Goal: Task Accomplishment & Management: Use online tool/utility

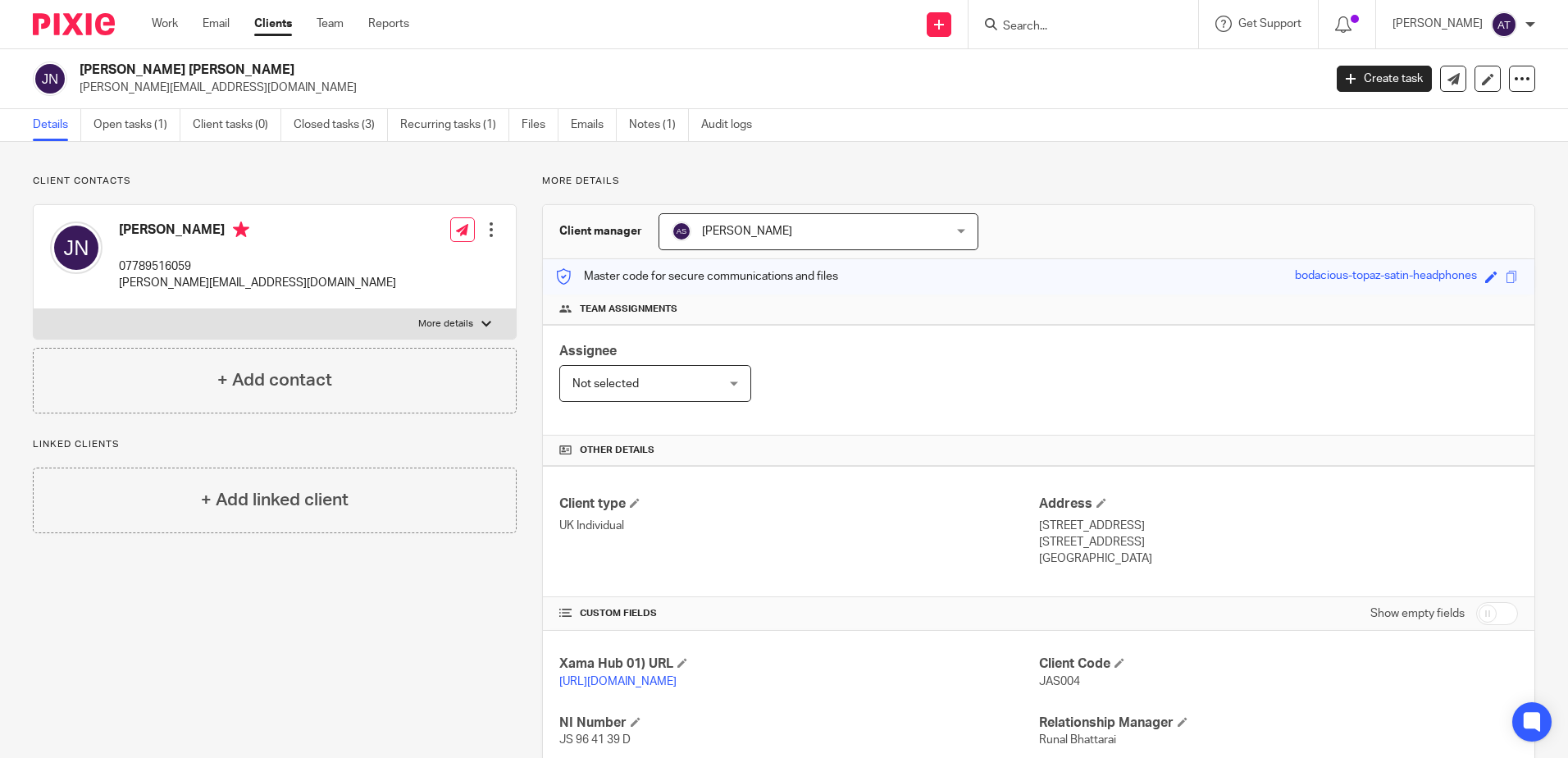
click at [1106, 14] on form at bounding box center [1088, 24] width 175 height 21
click at [1095, 21] on input "Search" at bounding box center [1075, 27] width 148 height 14
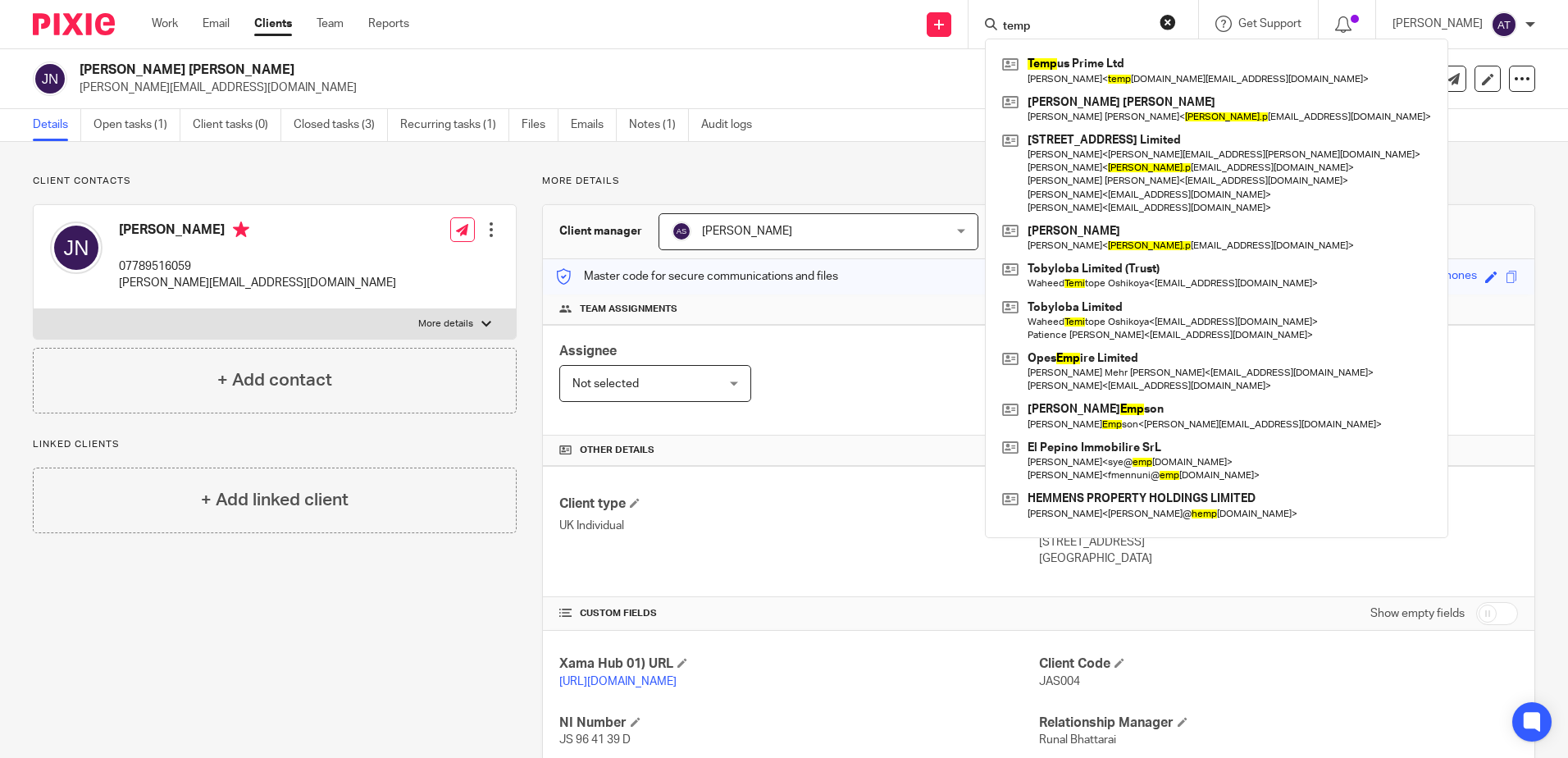
type input "temp"
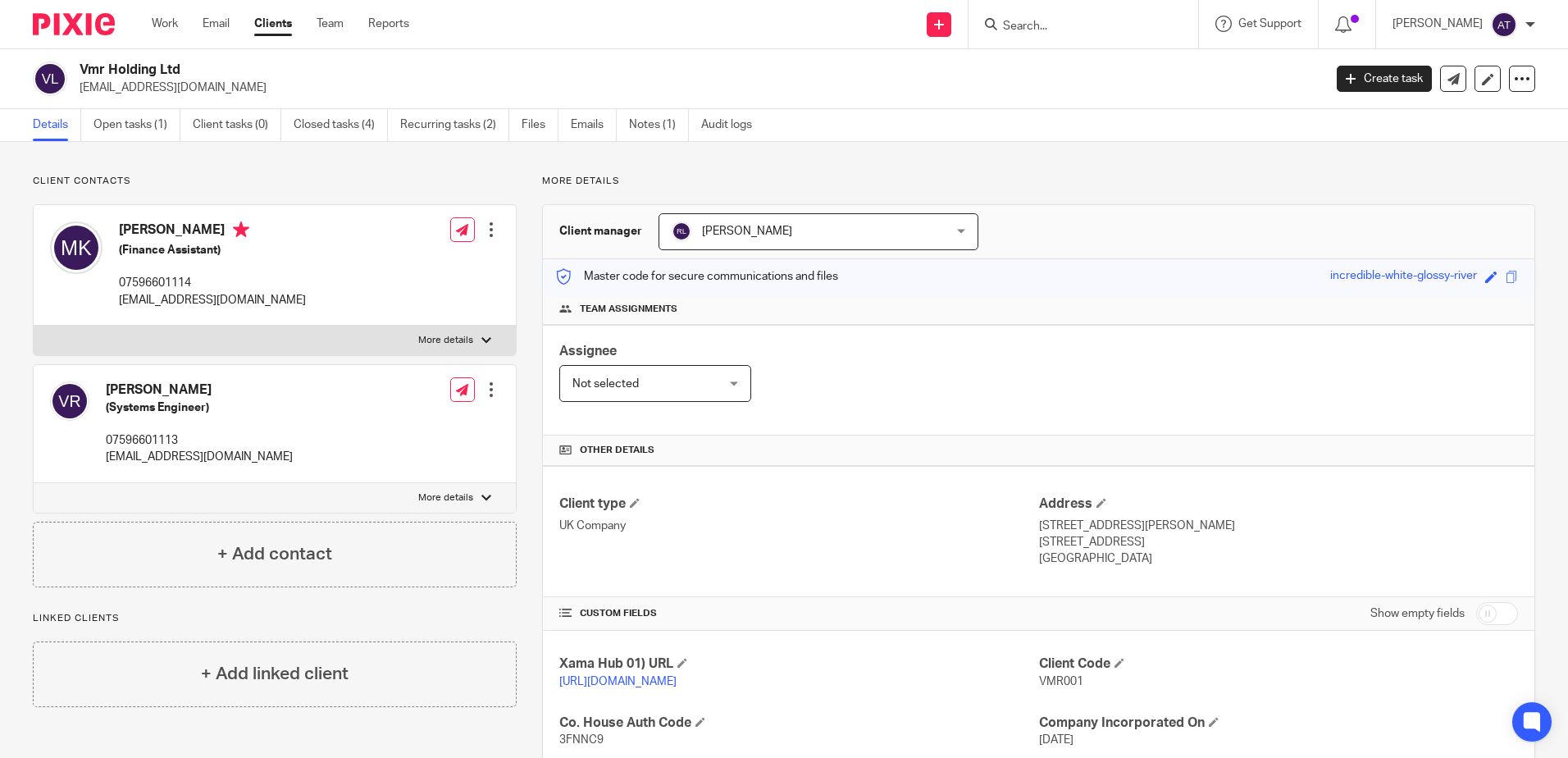
click at [1071, 24] on input "Search" at bounding box center [1075, 27] width 148 height 14
click at [1057, 29] on input "Search" at bounding box center [1075, 27] width 148 height 14
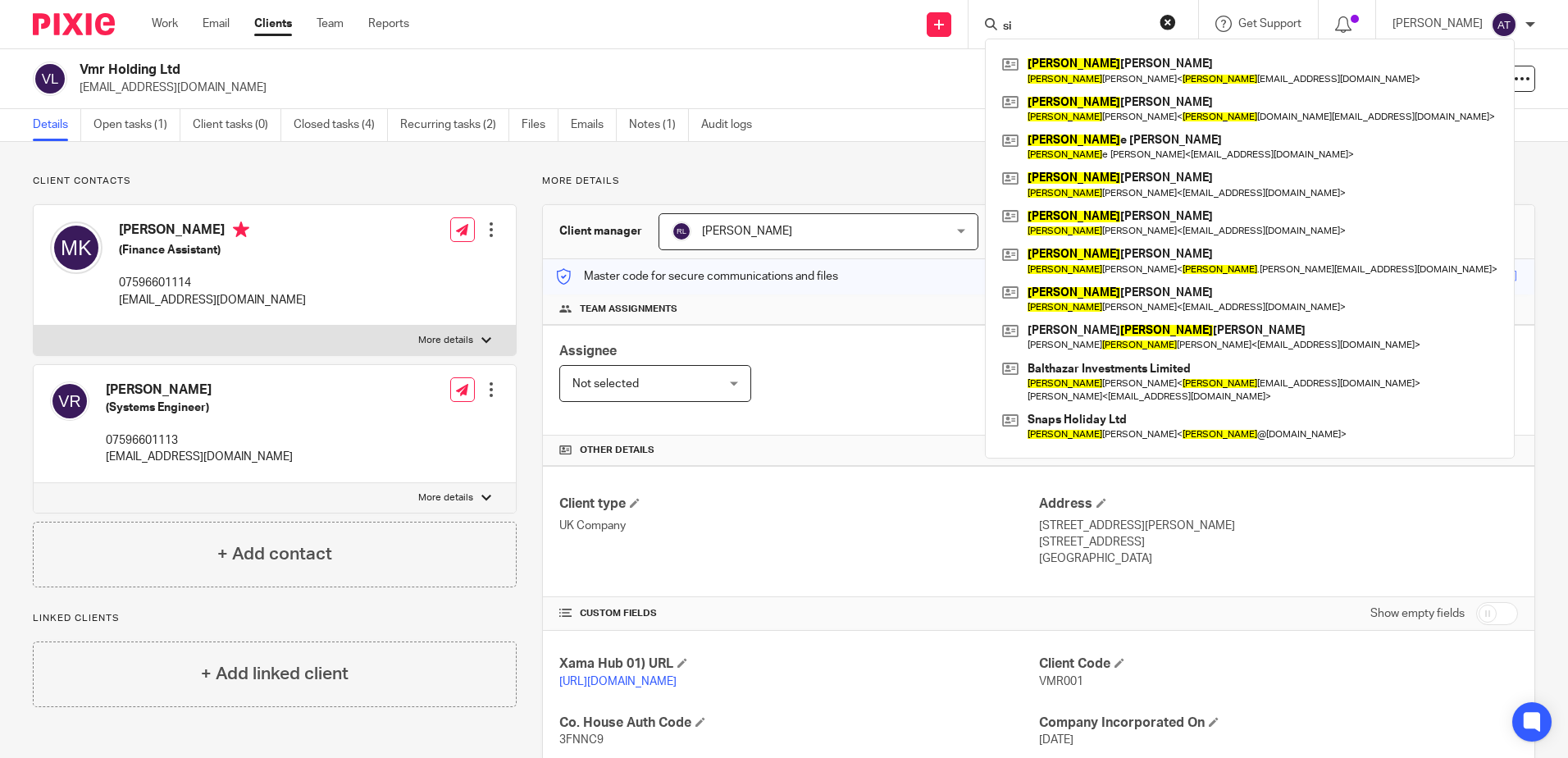
type input "s"
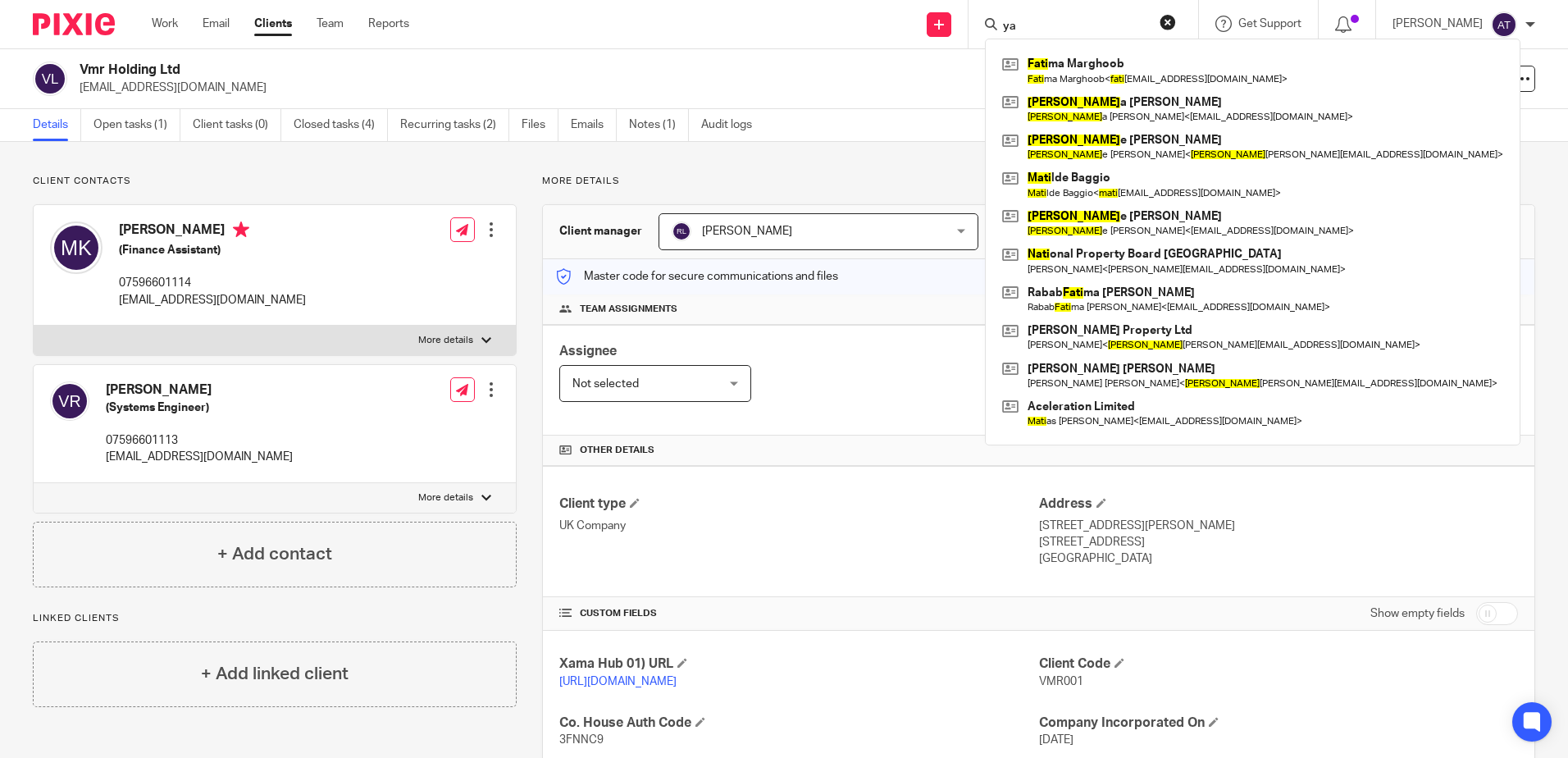
type input "y"
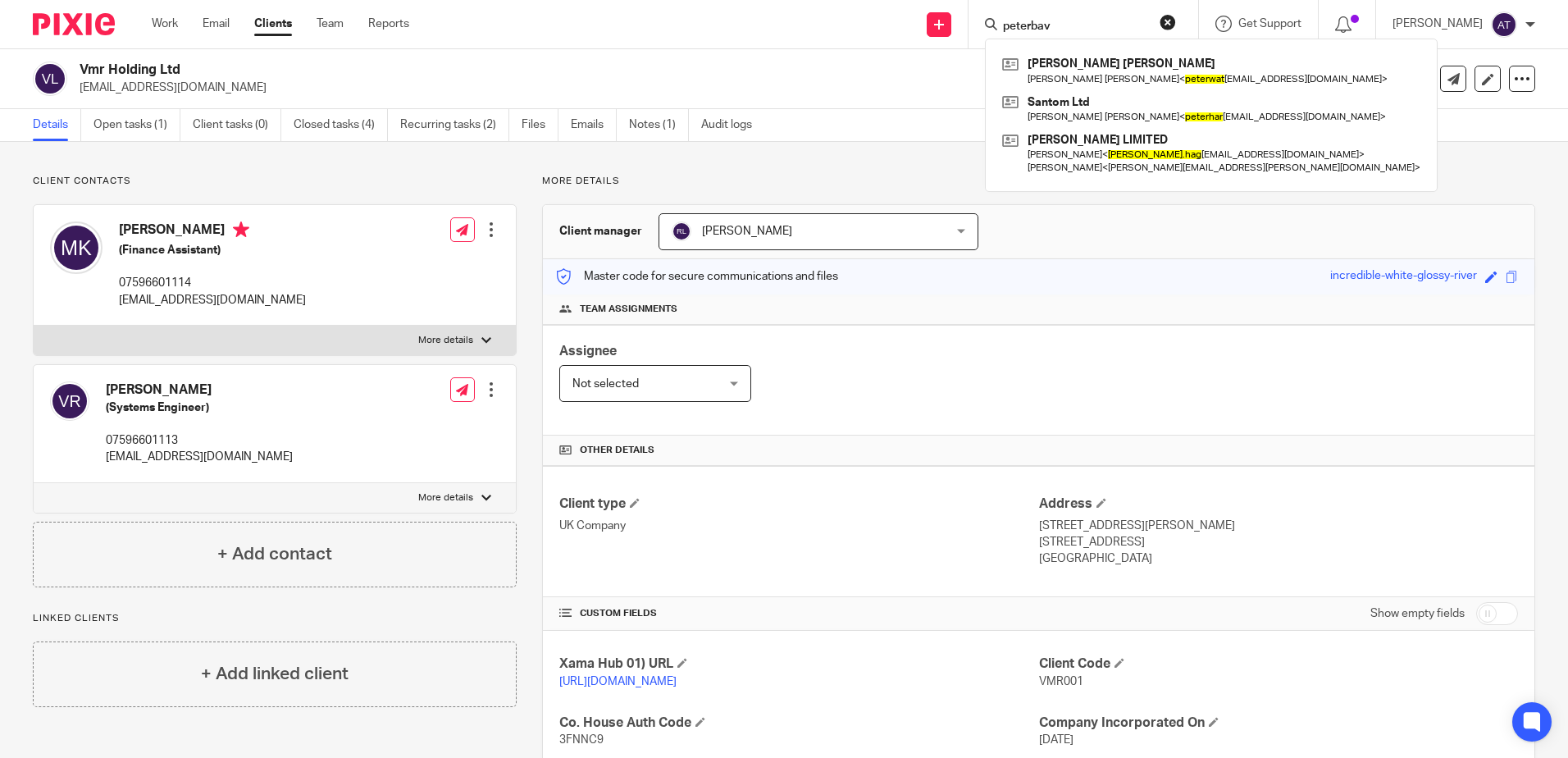
type input "peterbav"
click at [1059, 20] on input "peterbav" at bounding box center [1075, 27] width 148 height 14
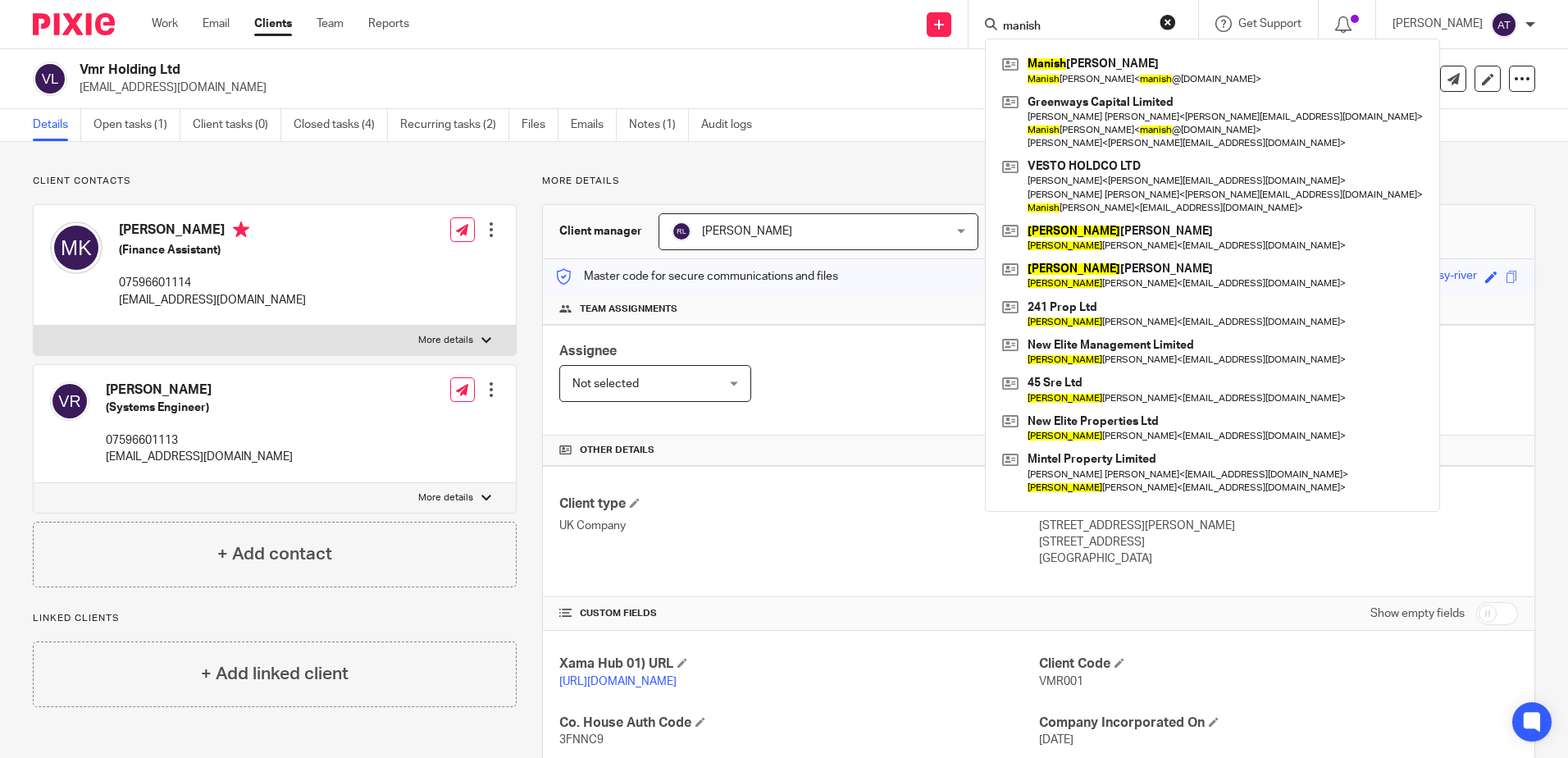
type input "manish"
click at [1052, 20] on input "manish" at bounding box center [1075, 27] width 148 height 14
click at [381, 177] on p "Client contacts" at bounding box center [274, 181] width 483 height 13
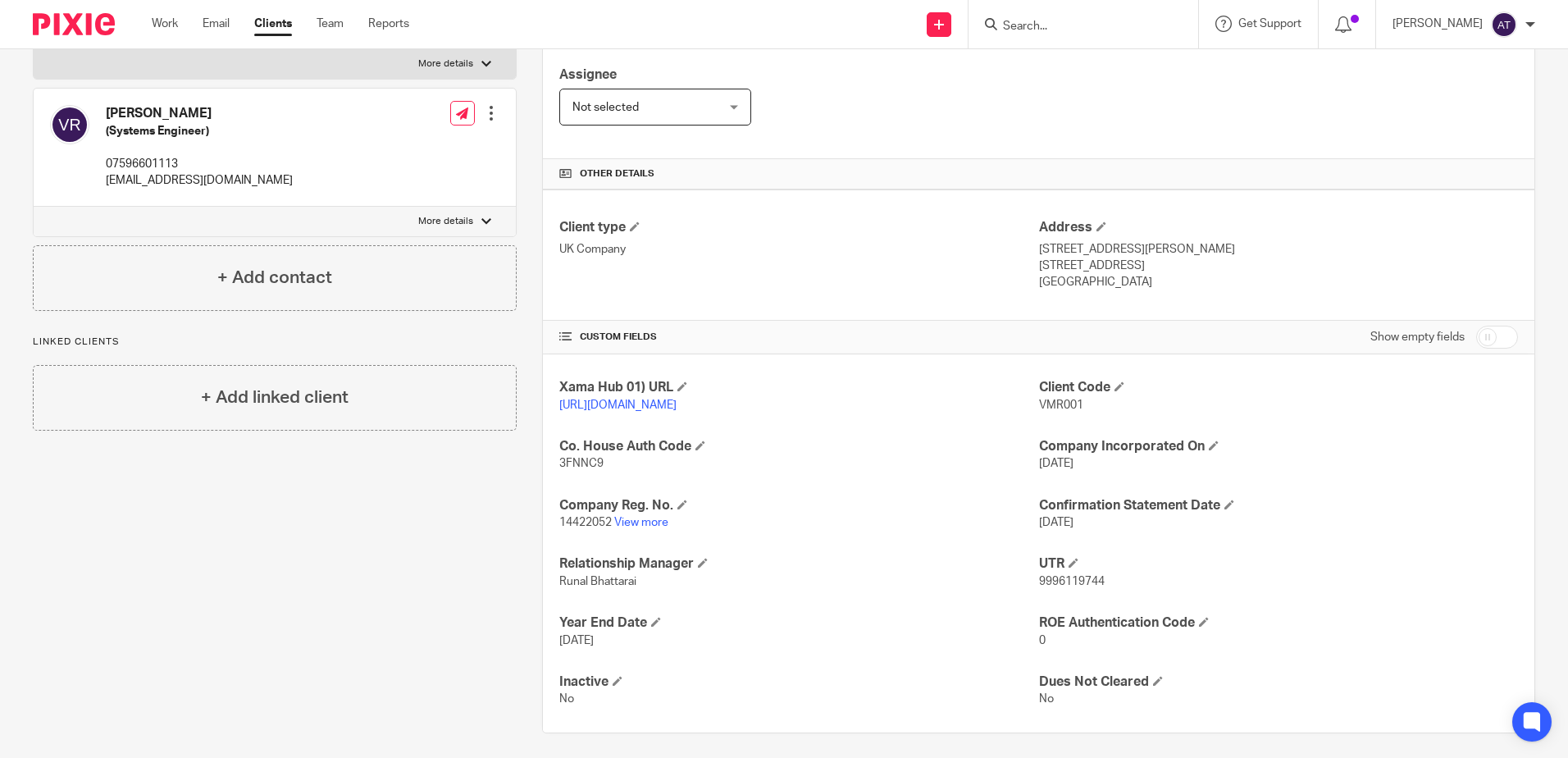
scroll to position [301, 0]
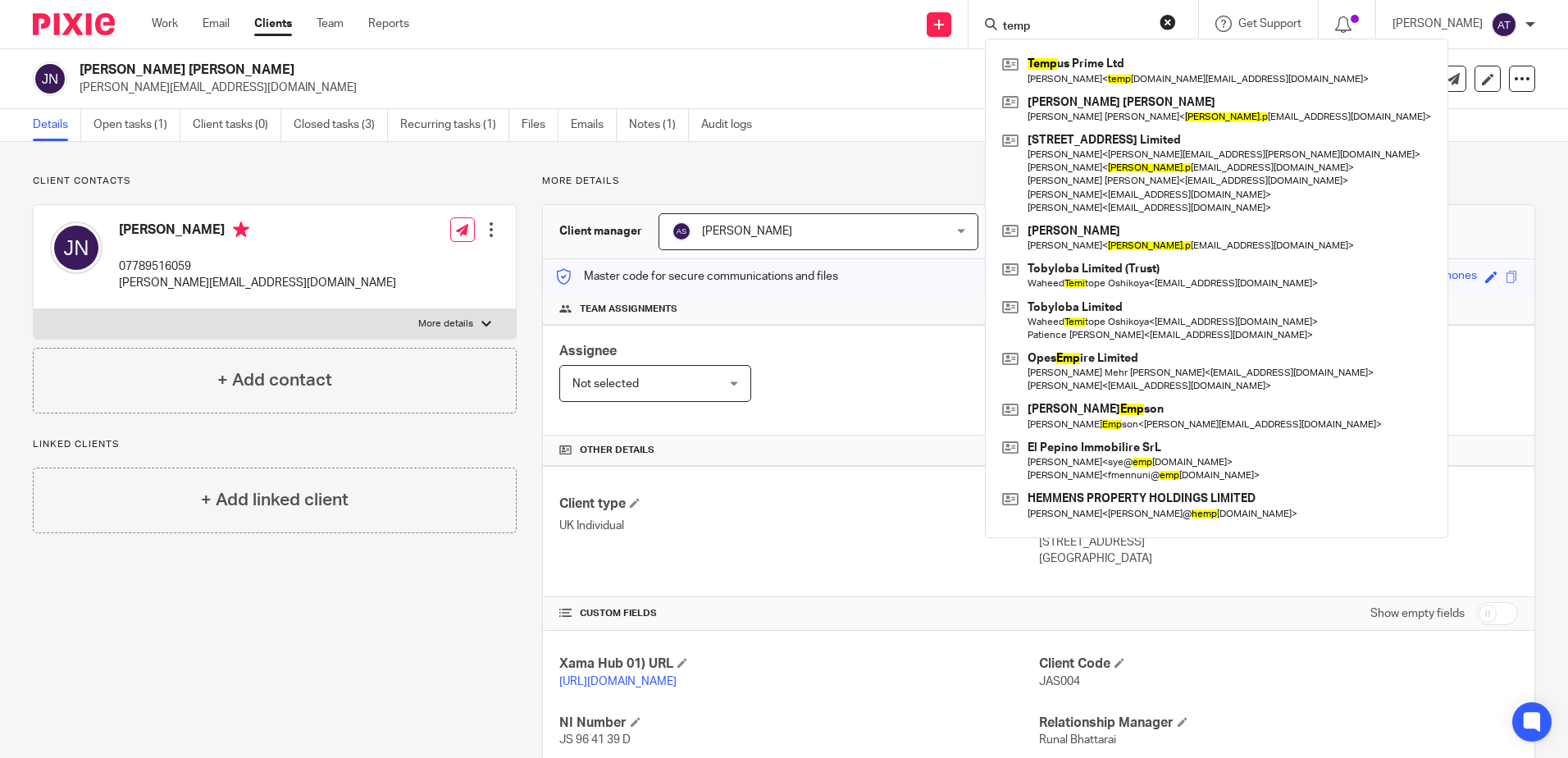
click at [763, 511] on h4 "Client type" at bounding box center [798, 504] width 479 height 17
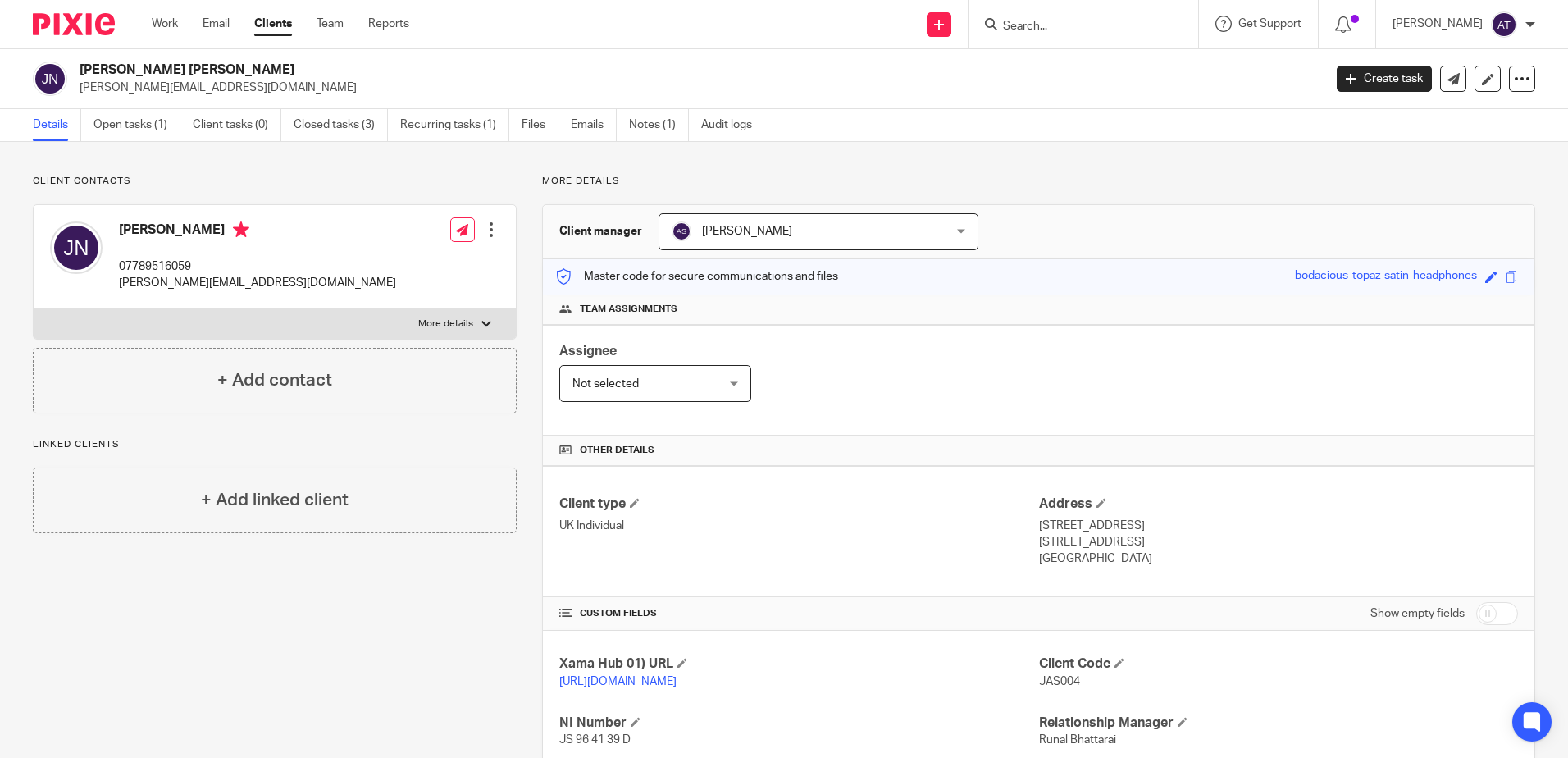
click at [1068, 683] on span "JAS004" at bounding box center [1059, 681] width 41 height 12
click at [1067, 683] on span "JAS004" at bounding box center [1059, 681] width 41 height 12
copy span "JAS004"
drag, startPoint x: 85, startPoint y: 65, endPoint x: 242, endPoint y: 69, distance: 157.1
click at [242, 69] on h2 "[PERSON_NAME] [PERSON_NAME]" at bounding box center [572, 70] width 986 height 17
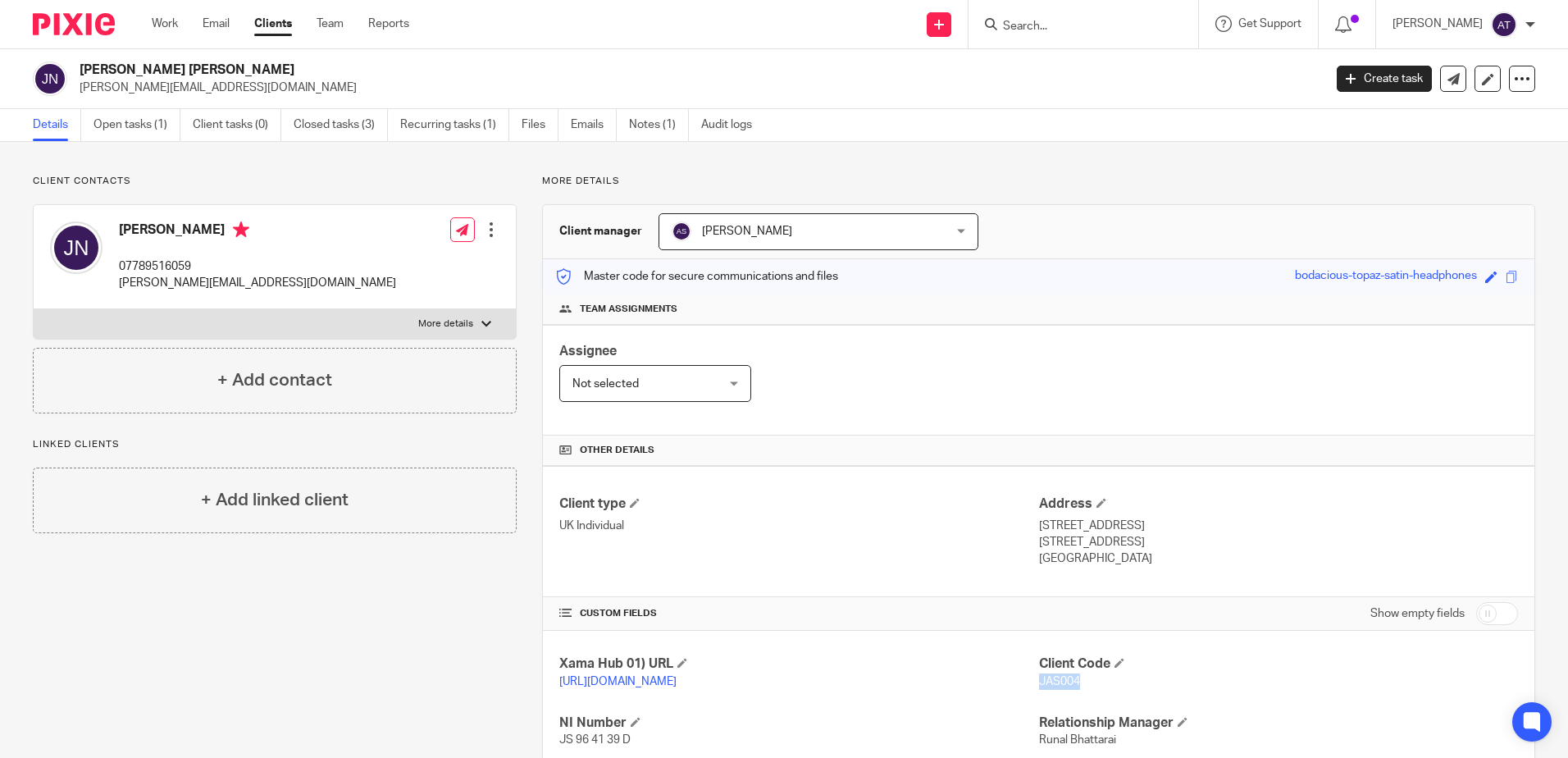
copy h2 "aspreet [PERSON_NAME]"
click at [1050, 25] on input "Search" at bounding box center [1075, 27] width 148 height 14
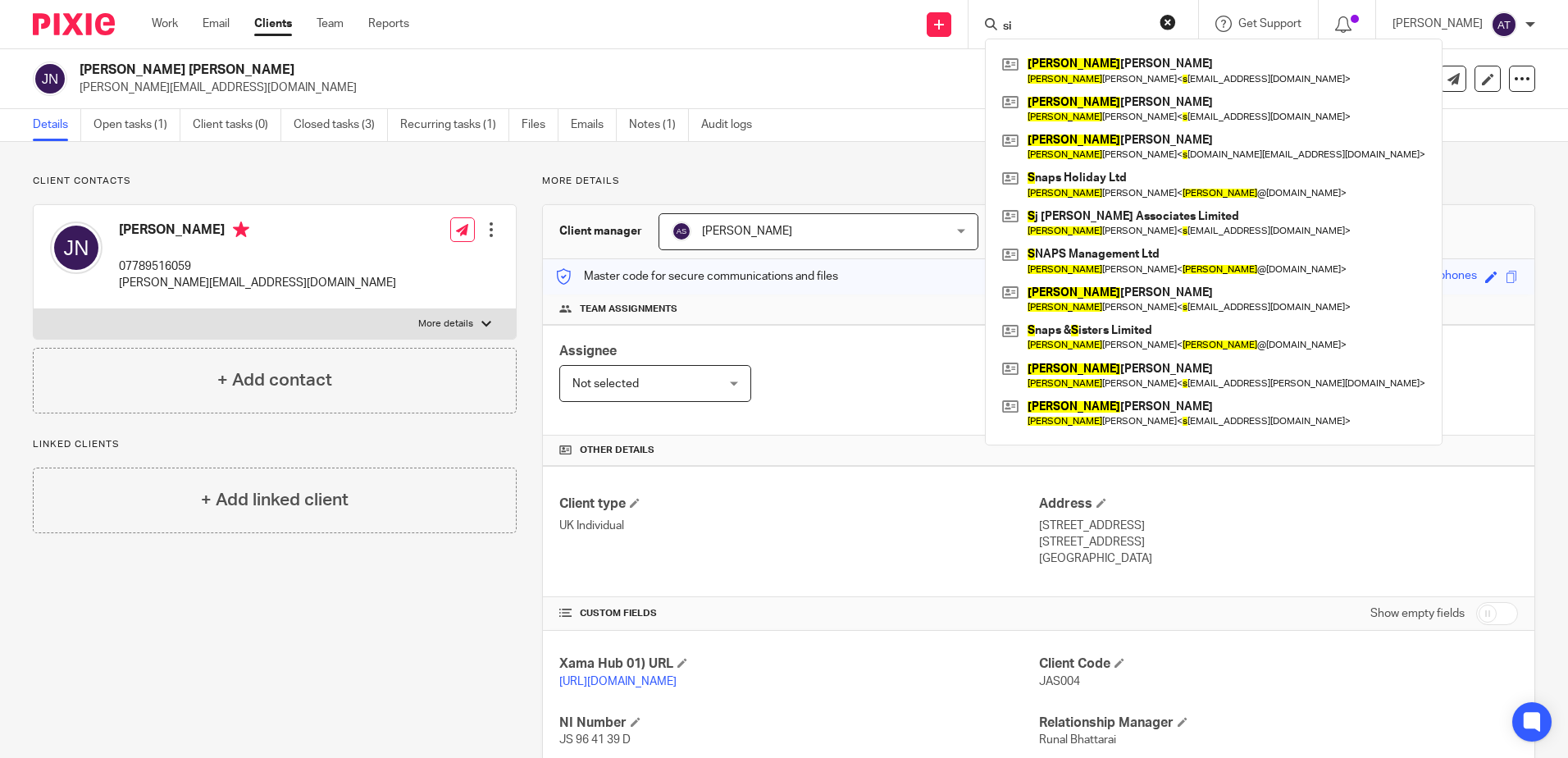
type input "s"
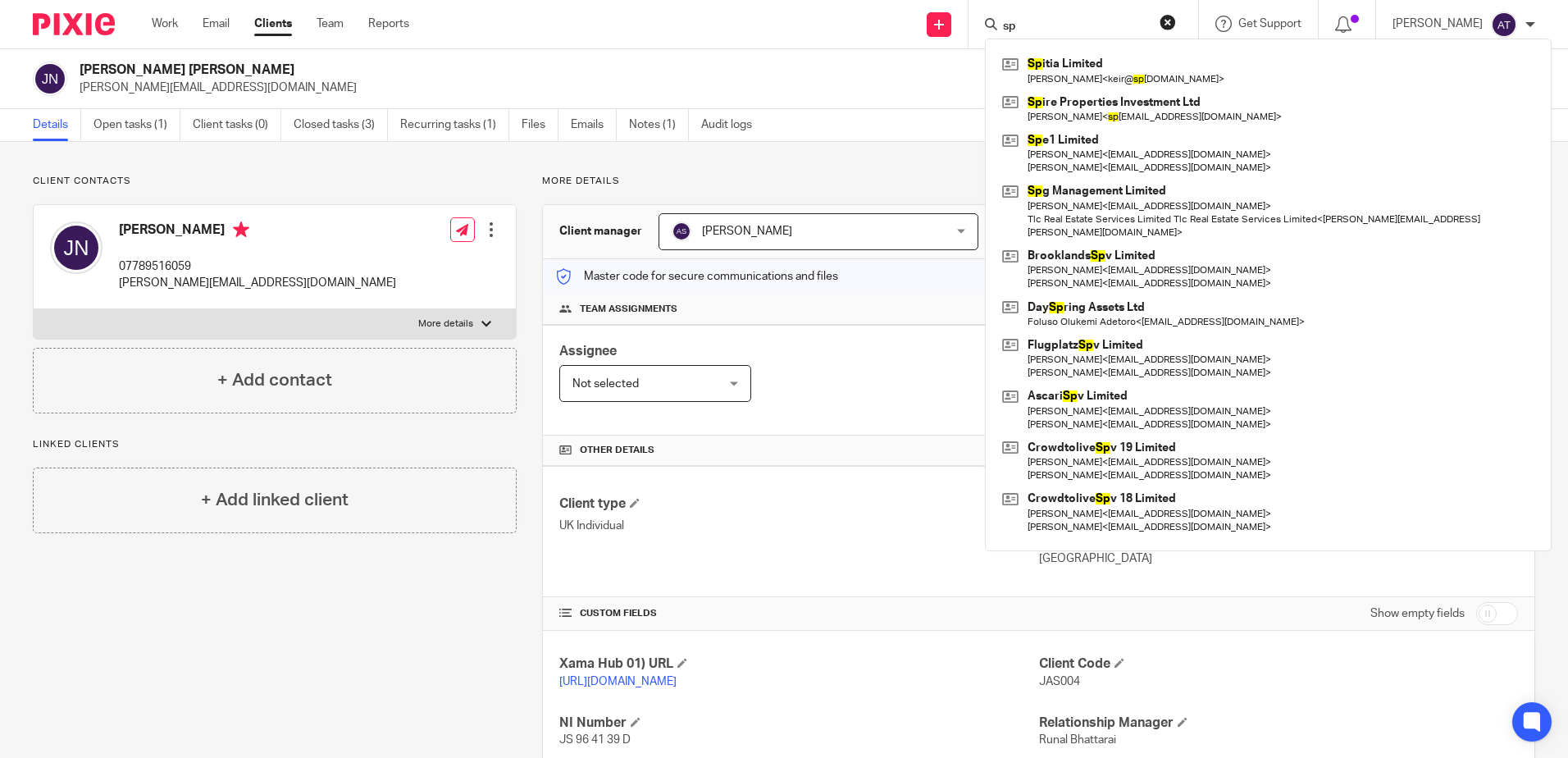
type input "s"
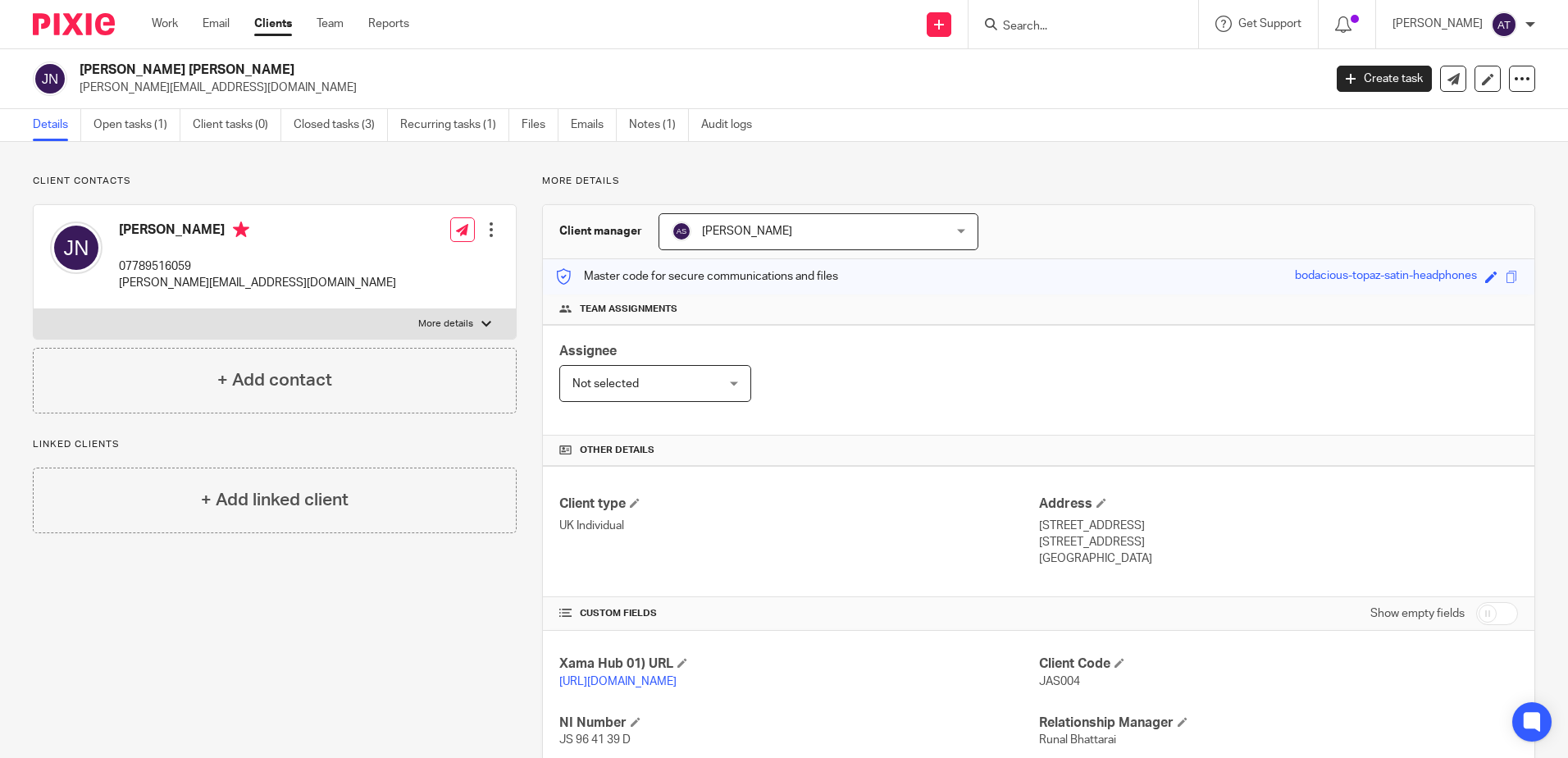
click at [1063, 29] on input "Search" at bounding box center [1075, 27] width 148 height 14
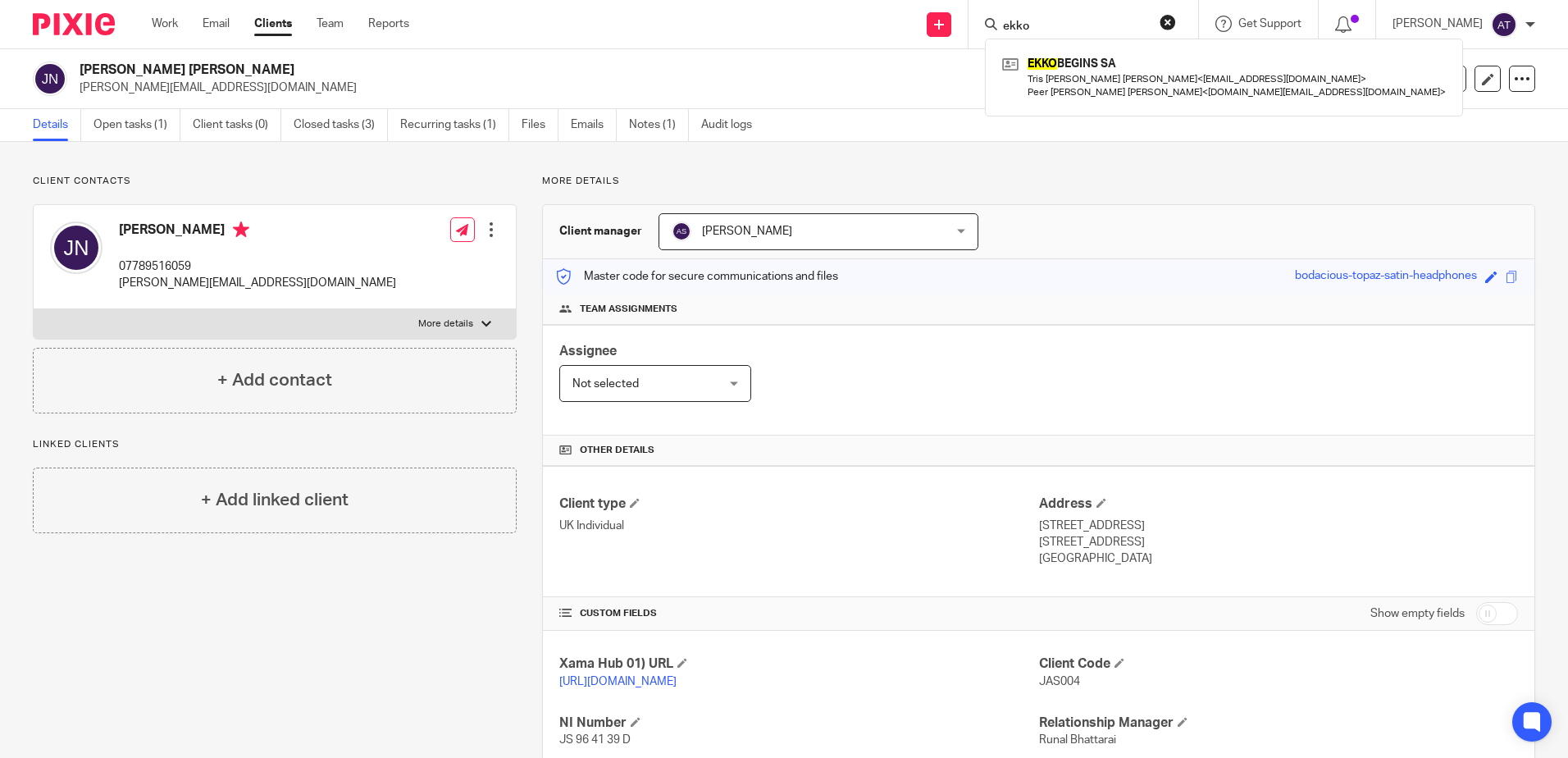
click at [1066, 29] on input "ekko" at bounding box center [1075, 27] width 148 height 14
type input "psi"
click button "submit" at bounding box center [0, 0] width 0 height 0
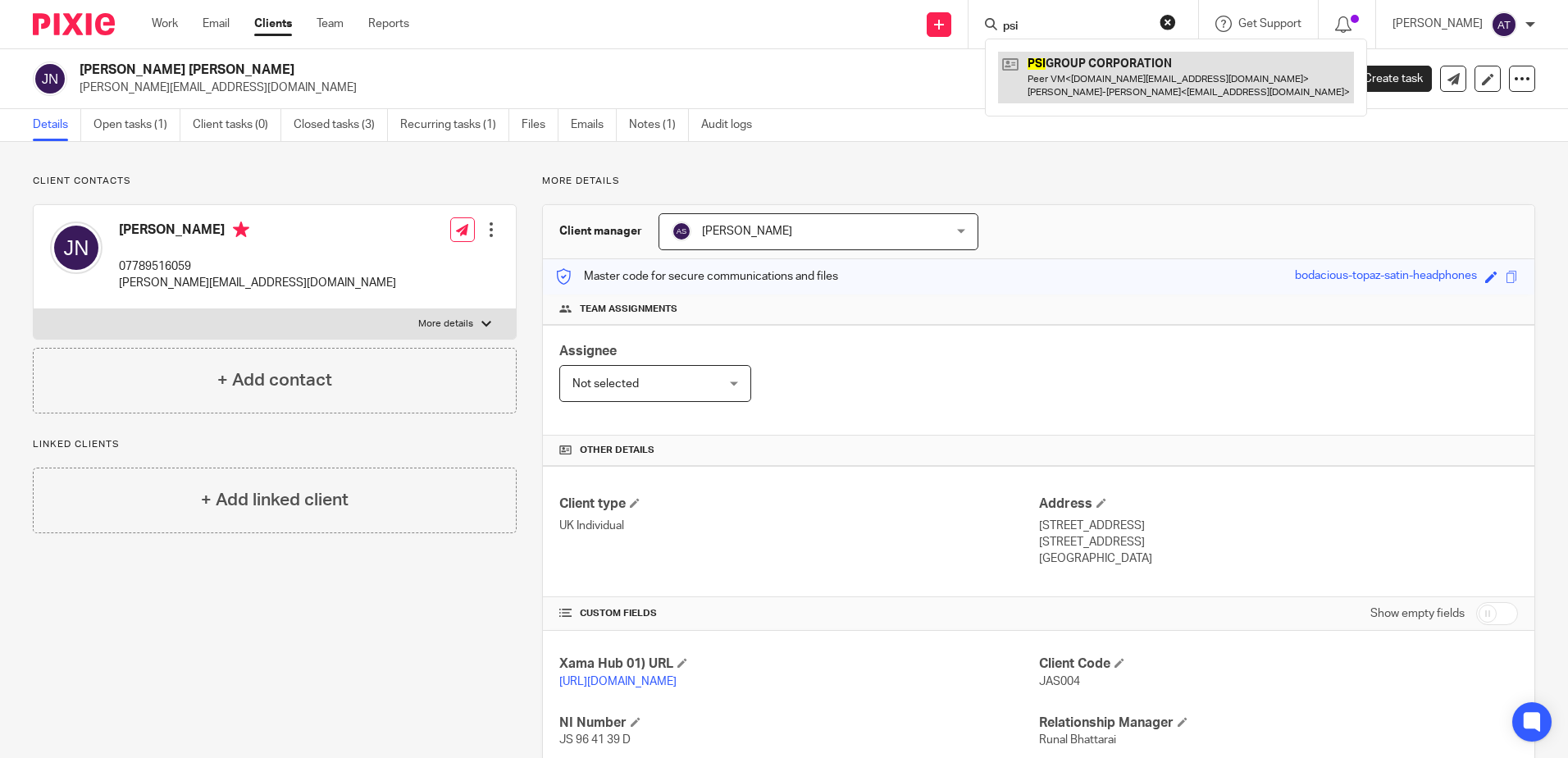
click at [1102, 89] on link at bounding box center [1175, 77] width 356 height 51
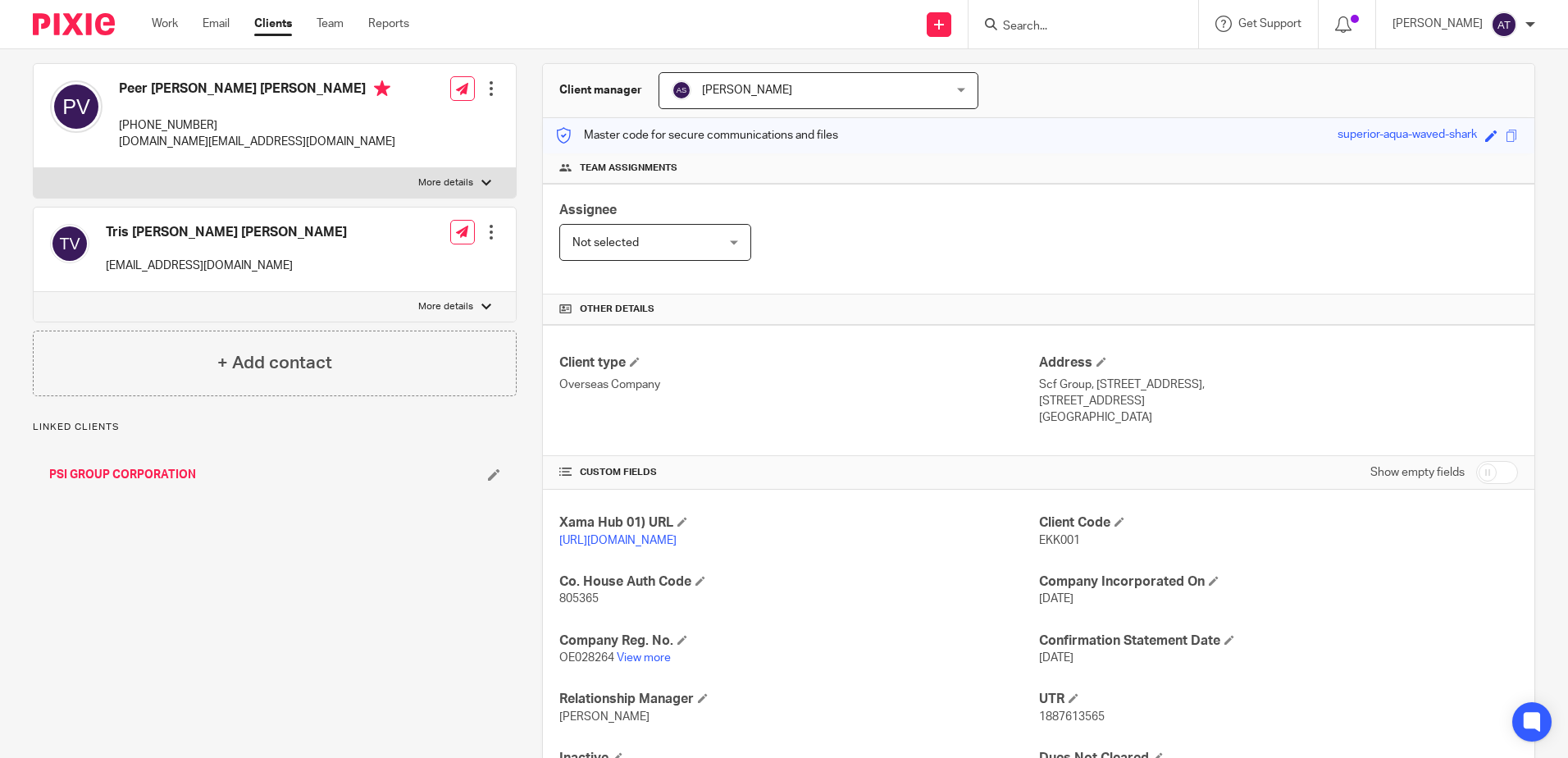
scroll to position [284, 0]
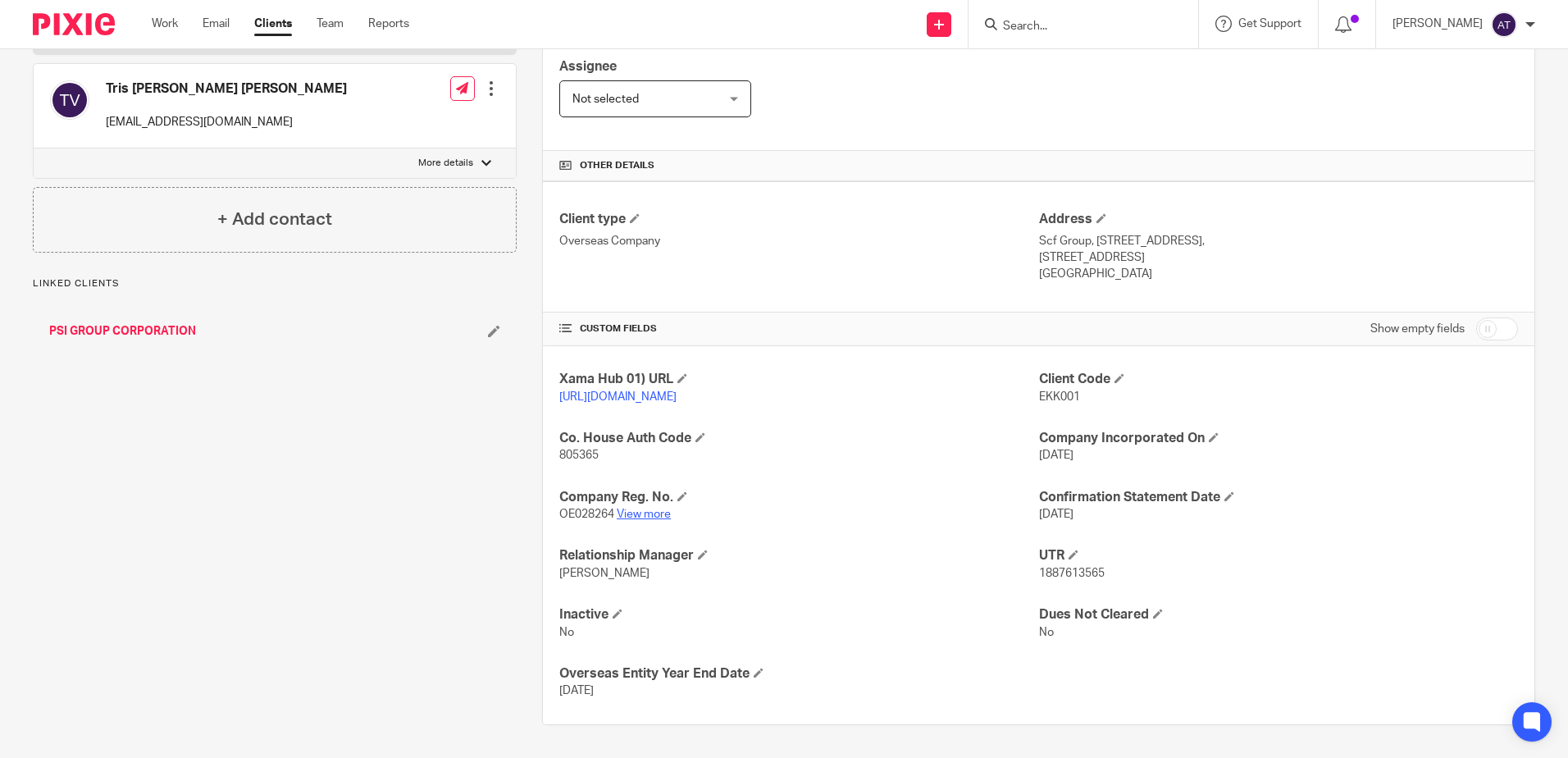
click at [649, 512] on link "View more" at bounding box center [644, 514] width 54 height 12
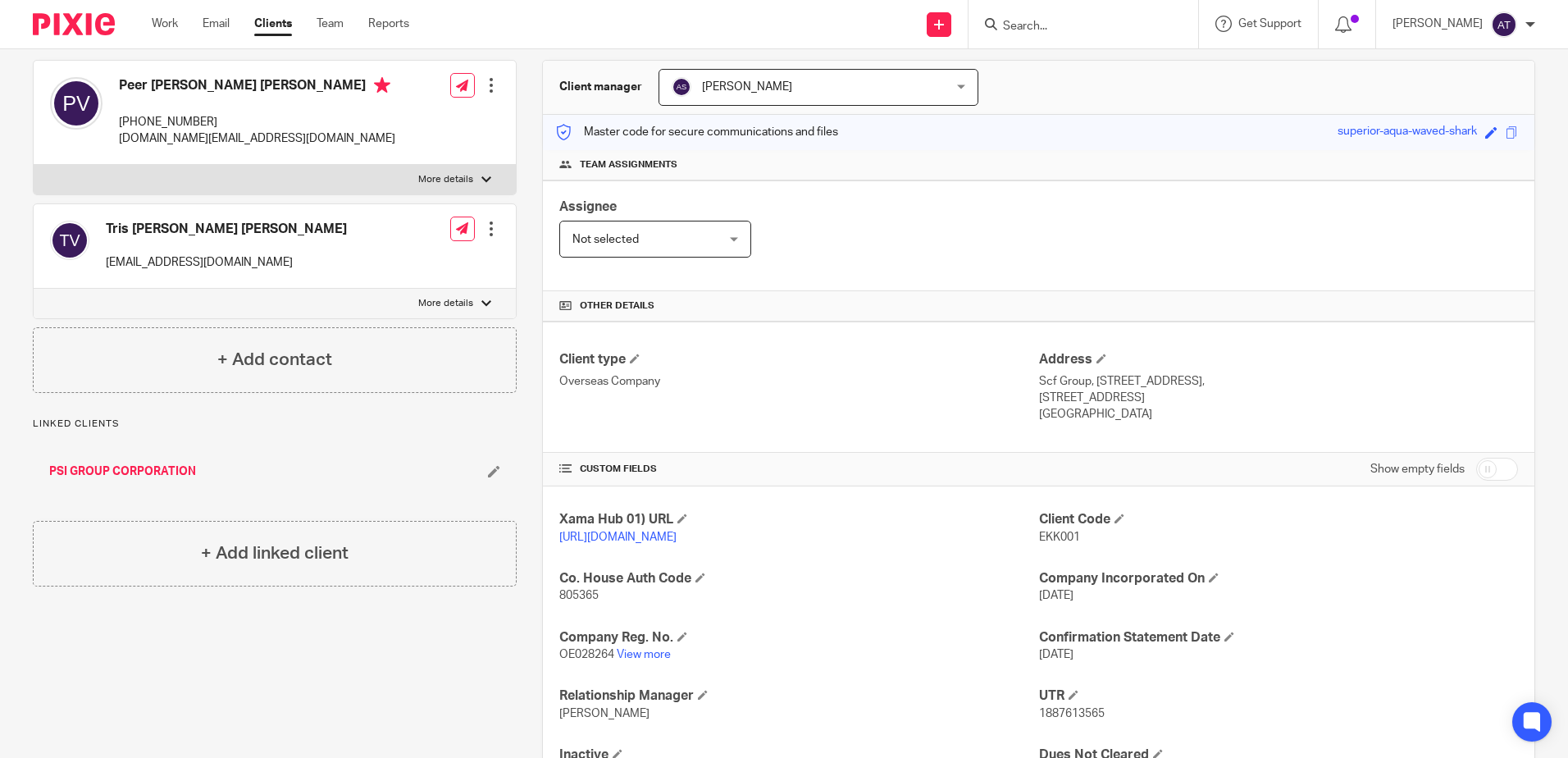
scroll to position [0, 0]
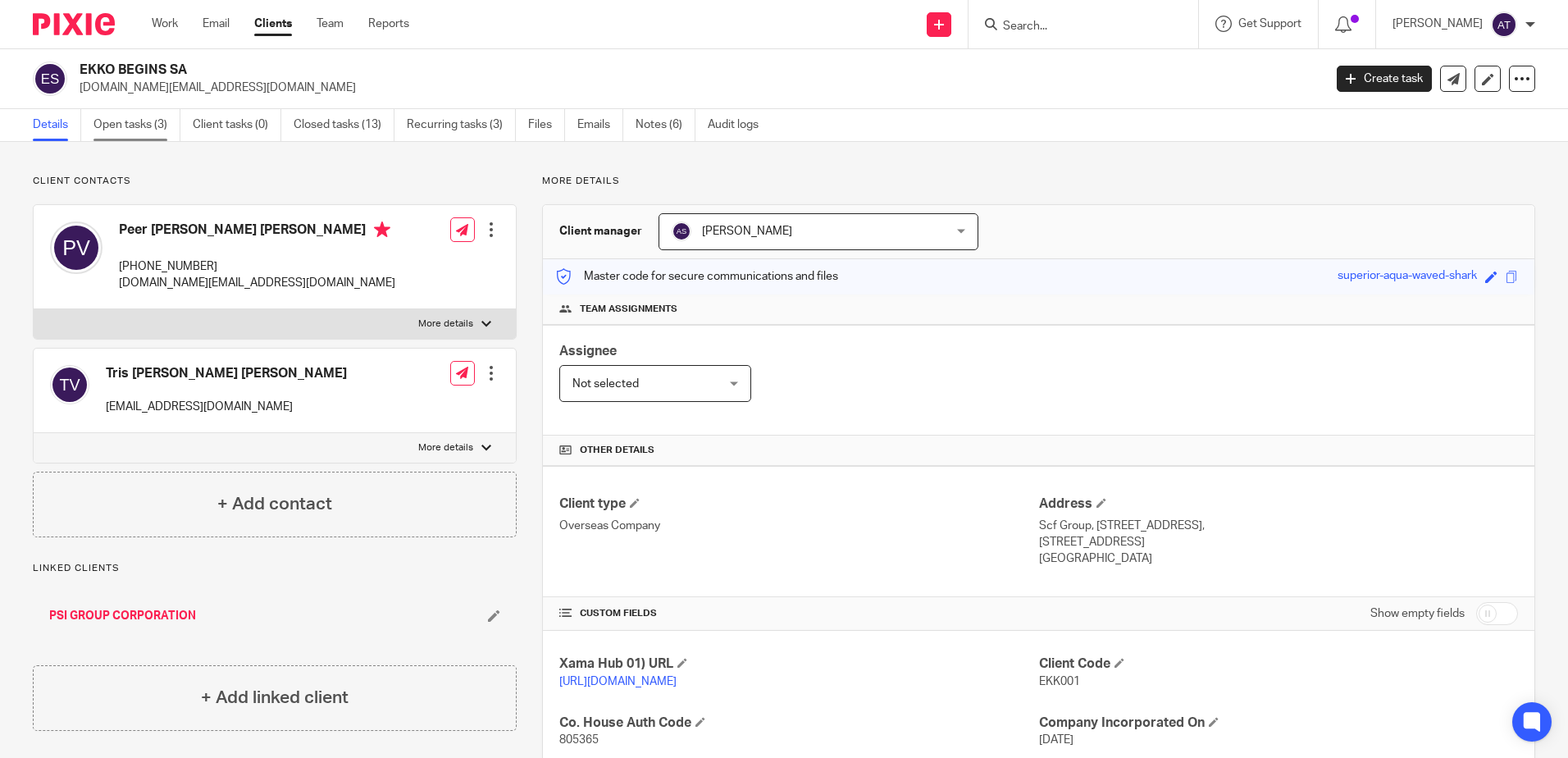
click at [143, 125] on link "Open tasks (3)" at bounding box center [137, 124] width 87 height 32
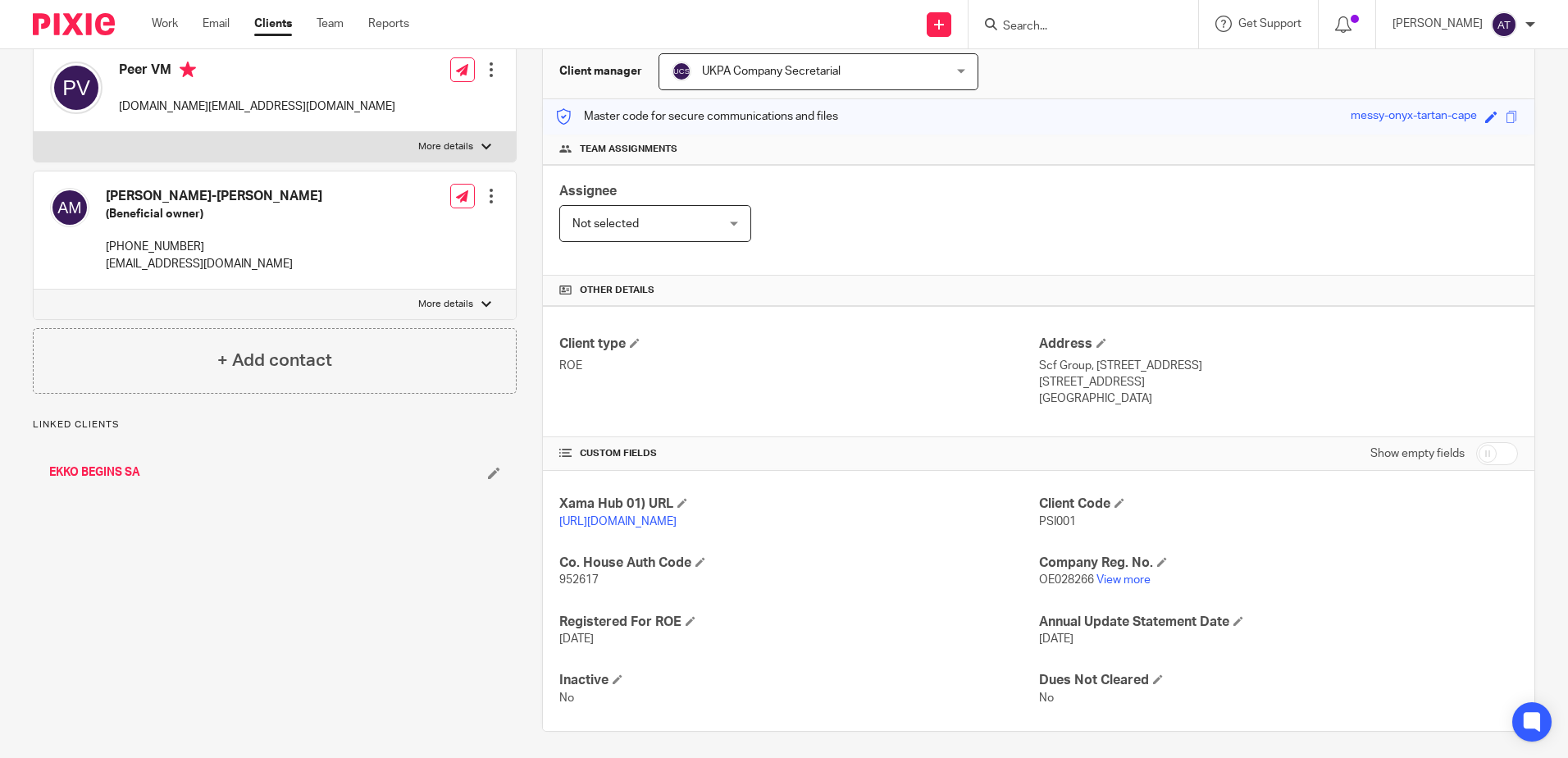
scroll to position [184, 0]
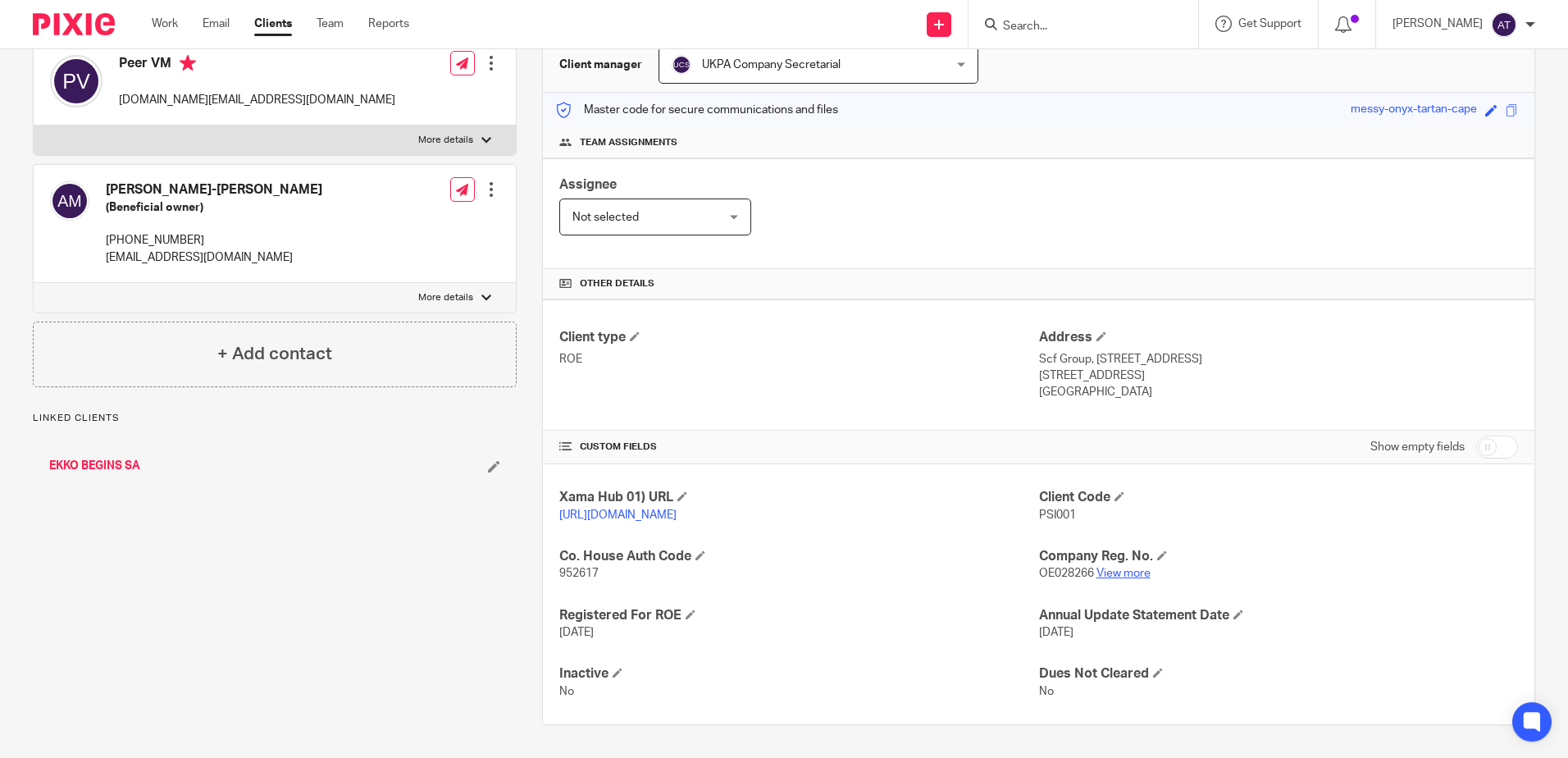
click at [1113, 577] on link "View more" at bounding box center [1123, 573] width 54 height 12
click at [1042, 574] on span "OE028266" at bounding box center [1066, 573] width 55 height 12
copy p "OE028266"
click at [584, 576] on span "952617" at bounding box center [578, 573] width 39 height 12
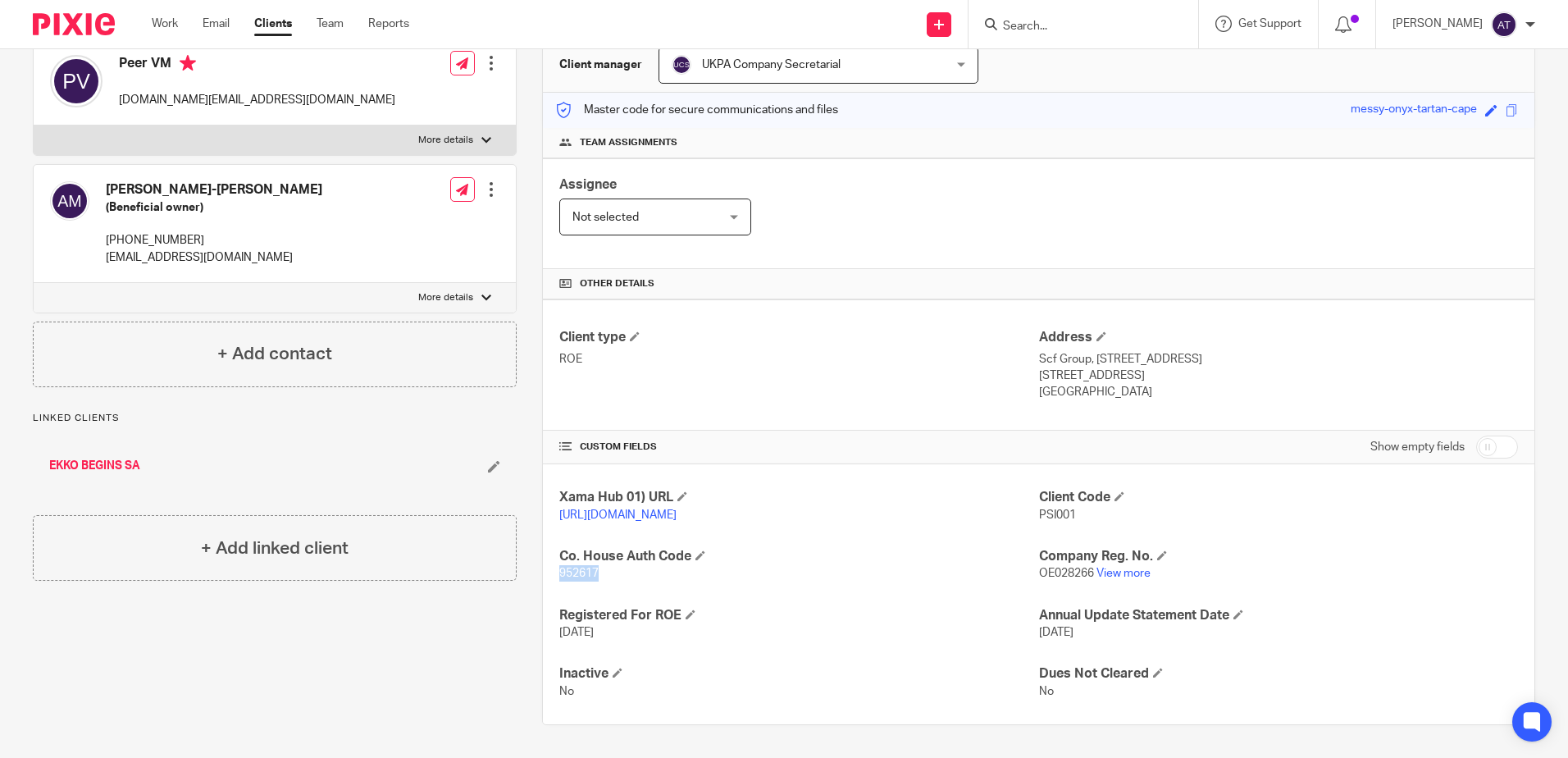
click at [584, 576] on span "952617" at bounding box center [578, 573] width 39 height 12
copy span "952617"
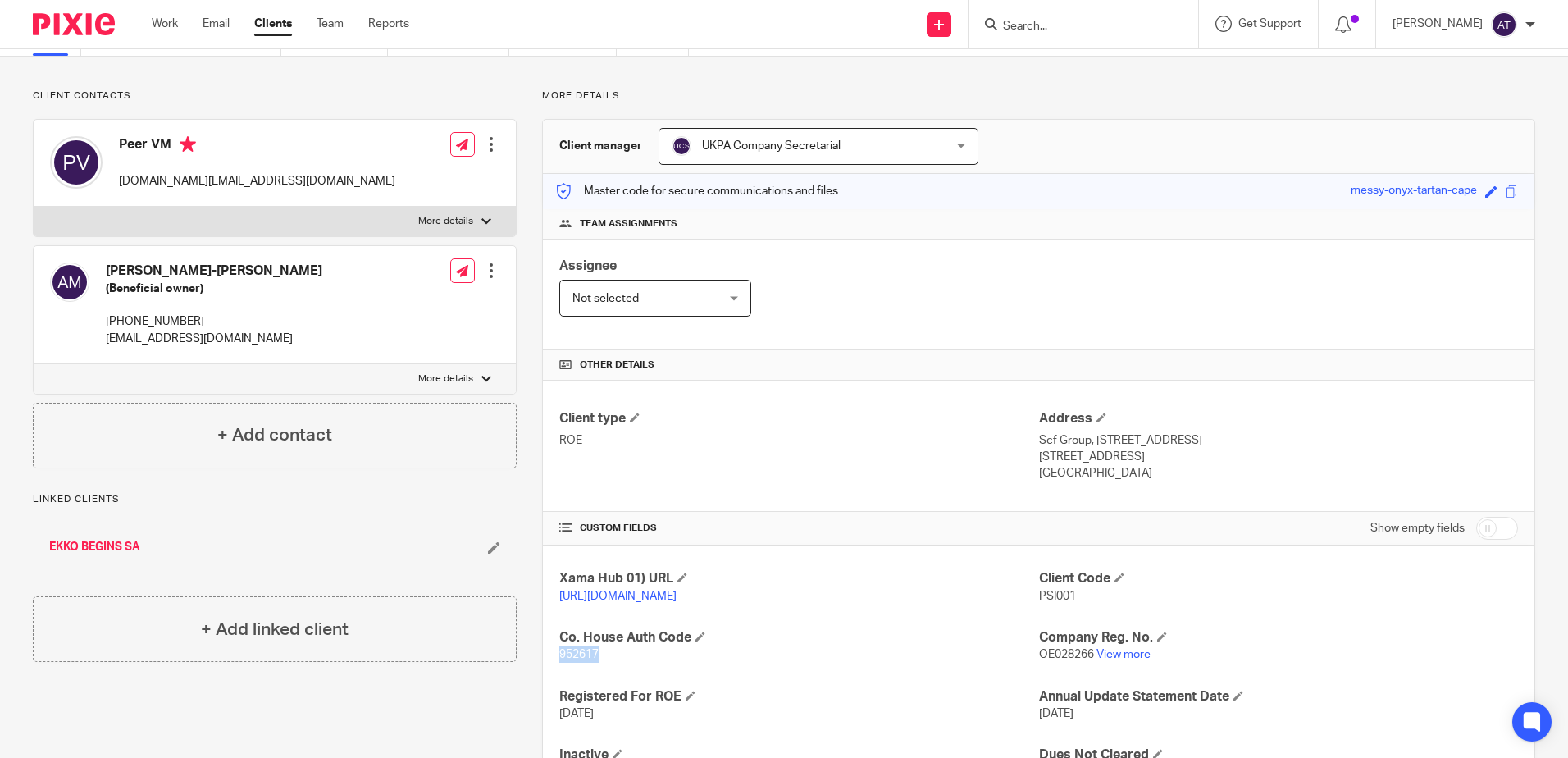
scroll to position [0, 0]
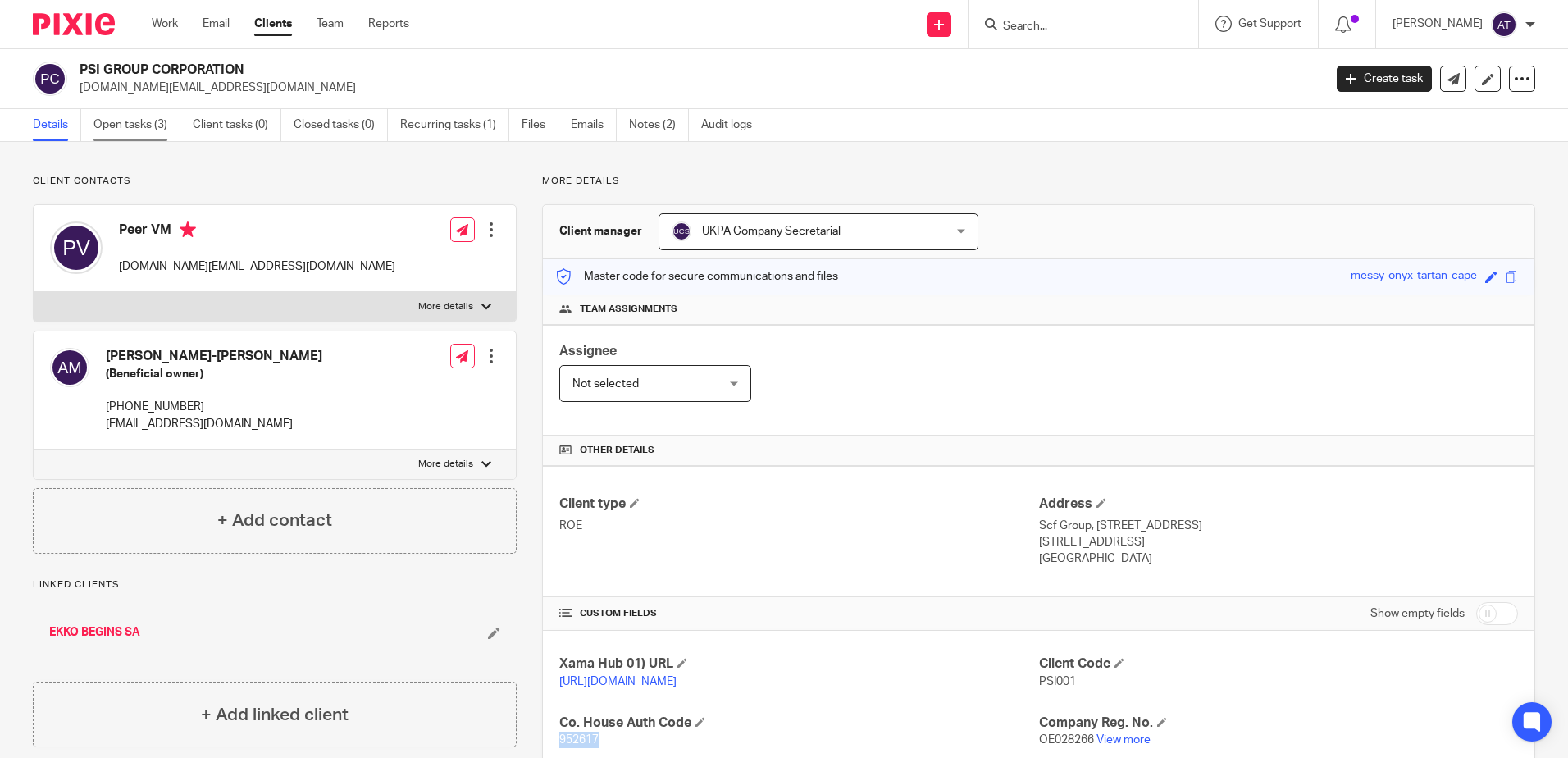
click at [129, 128] on link "Open tasks (3)" at bounding box center [137, 124] width 87 height 32
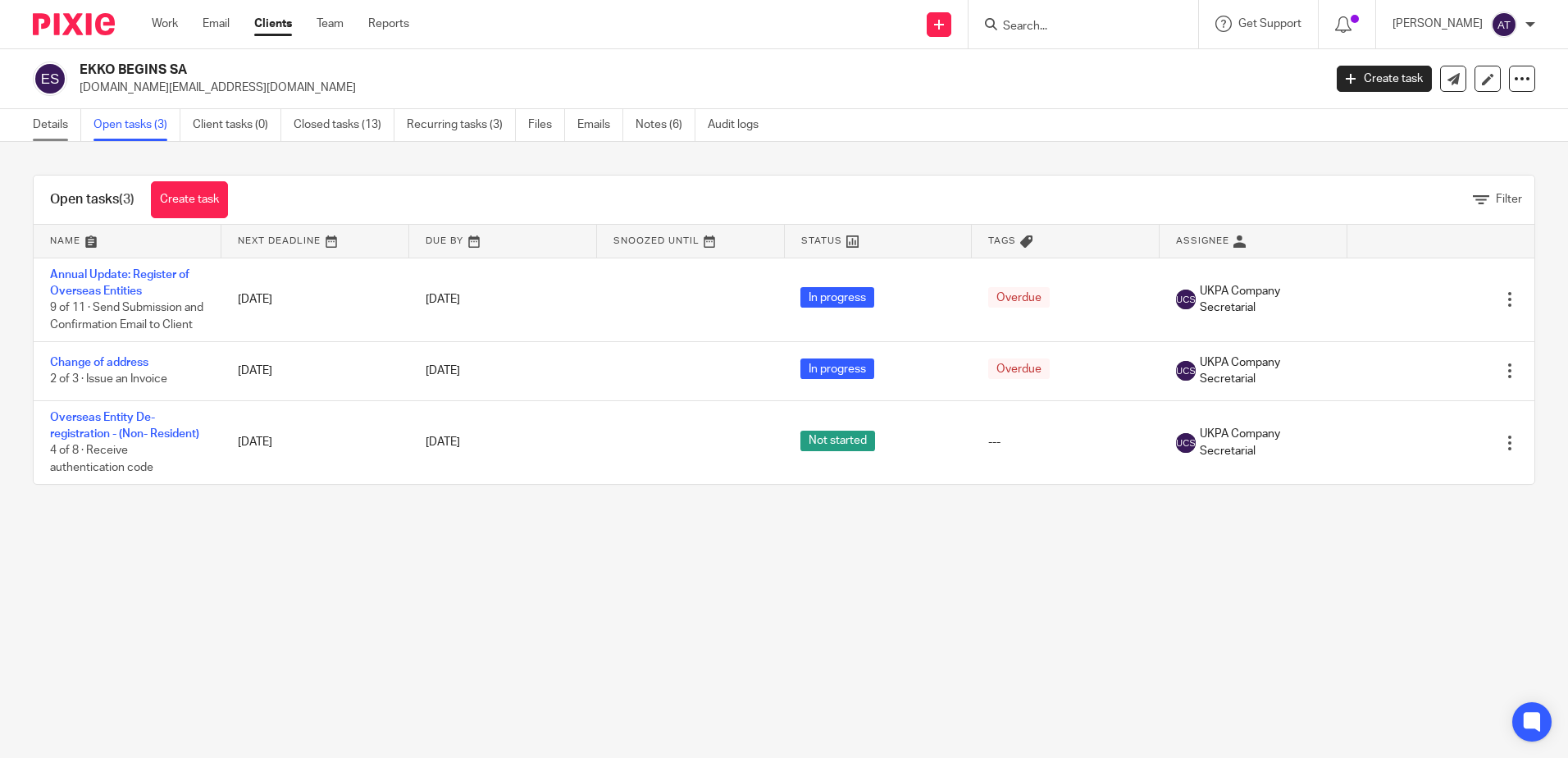
click at [57, 128] on link "Details" at bounding box center [56, 124] width 48 height 32
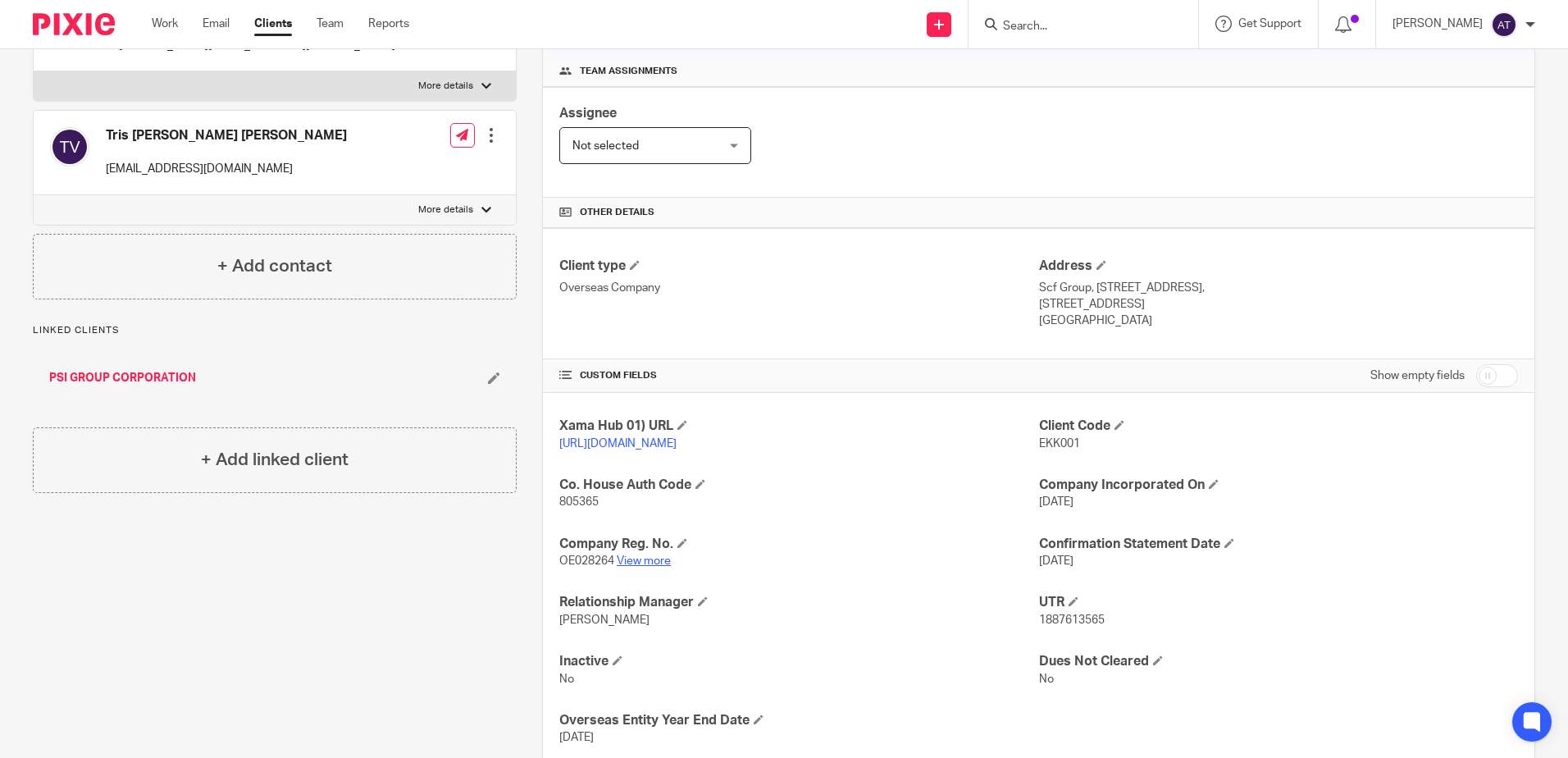
scroll to position [246, 0]
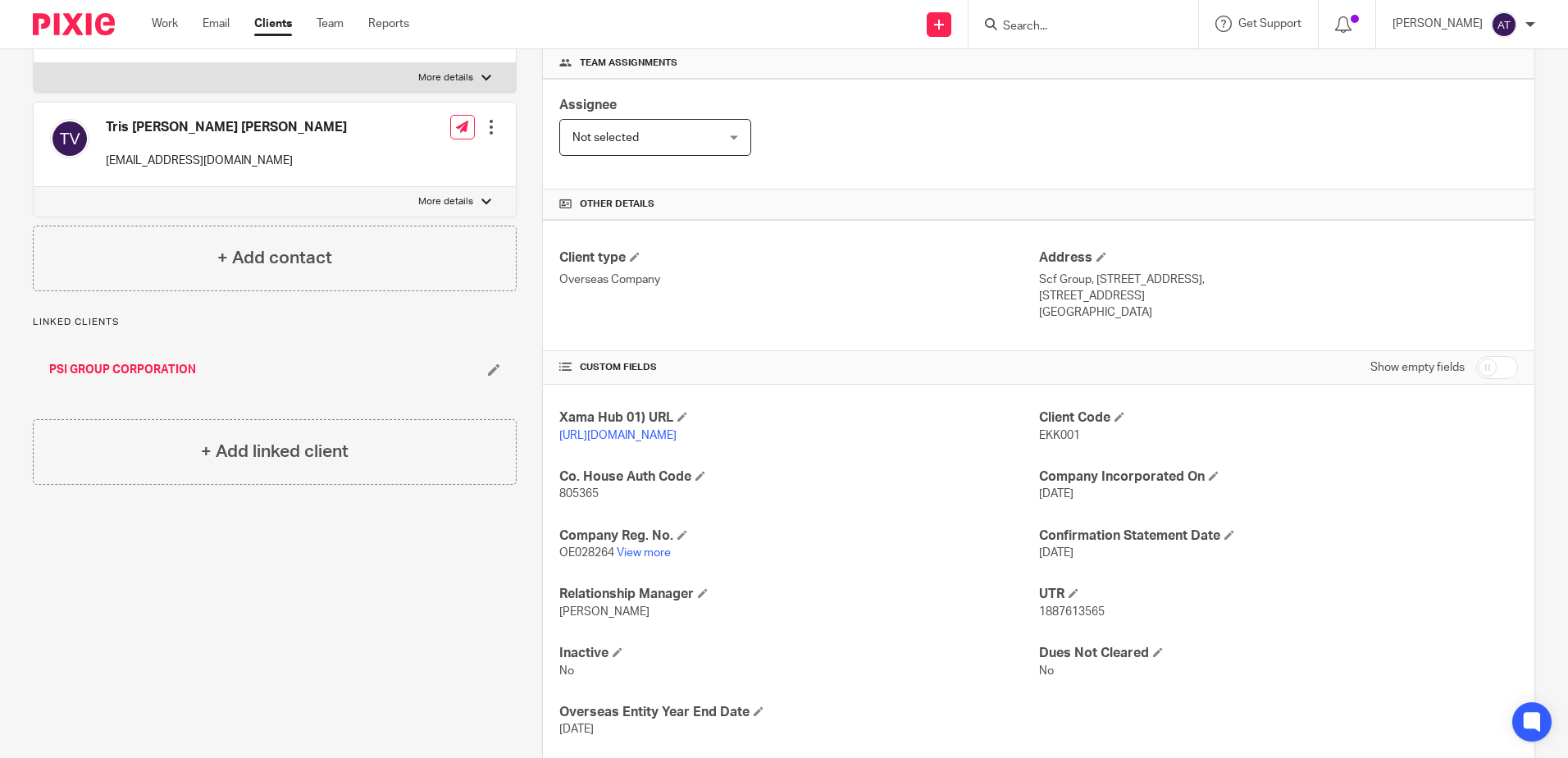
click at [592, 553] on span "OE028264" at bounding box center [587, 552] width 55 height 12
copy p "OE028264"
click at [579, 493] on span "805365" at bounding box center [578, 494] width 39 height 12
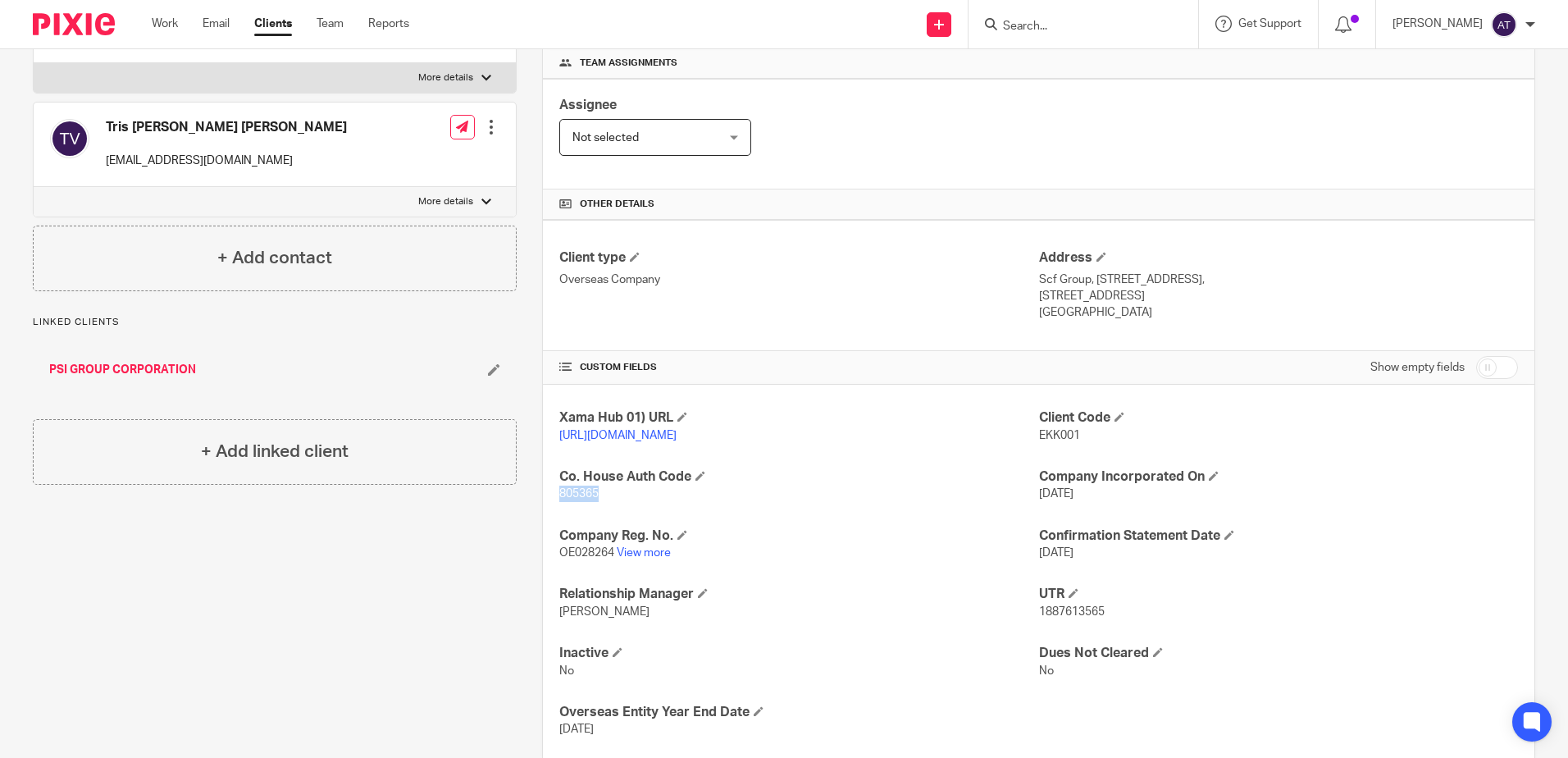
copy span "805365"
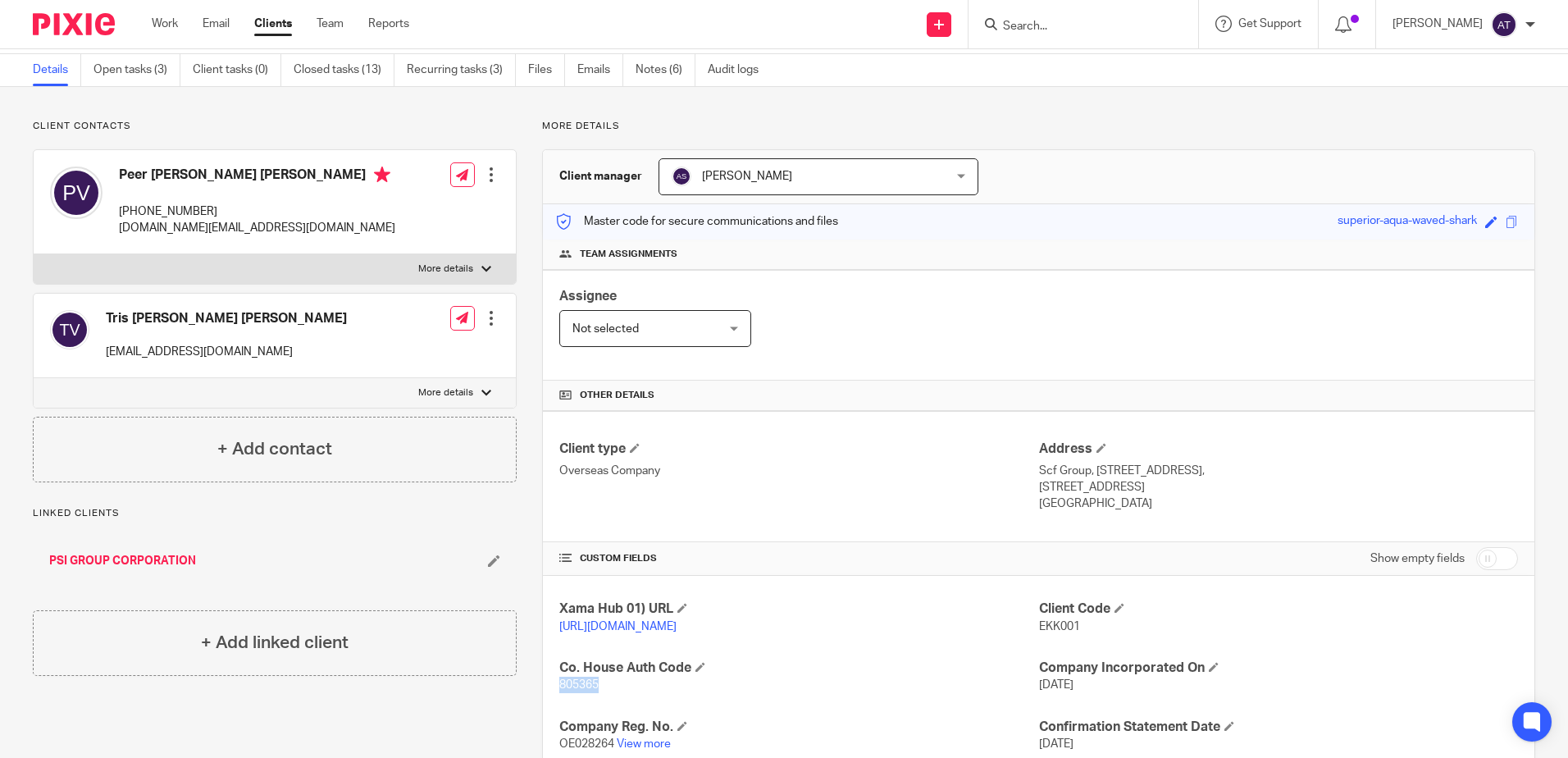
scroll to position [0, 0]
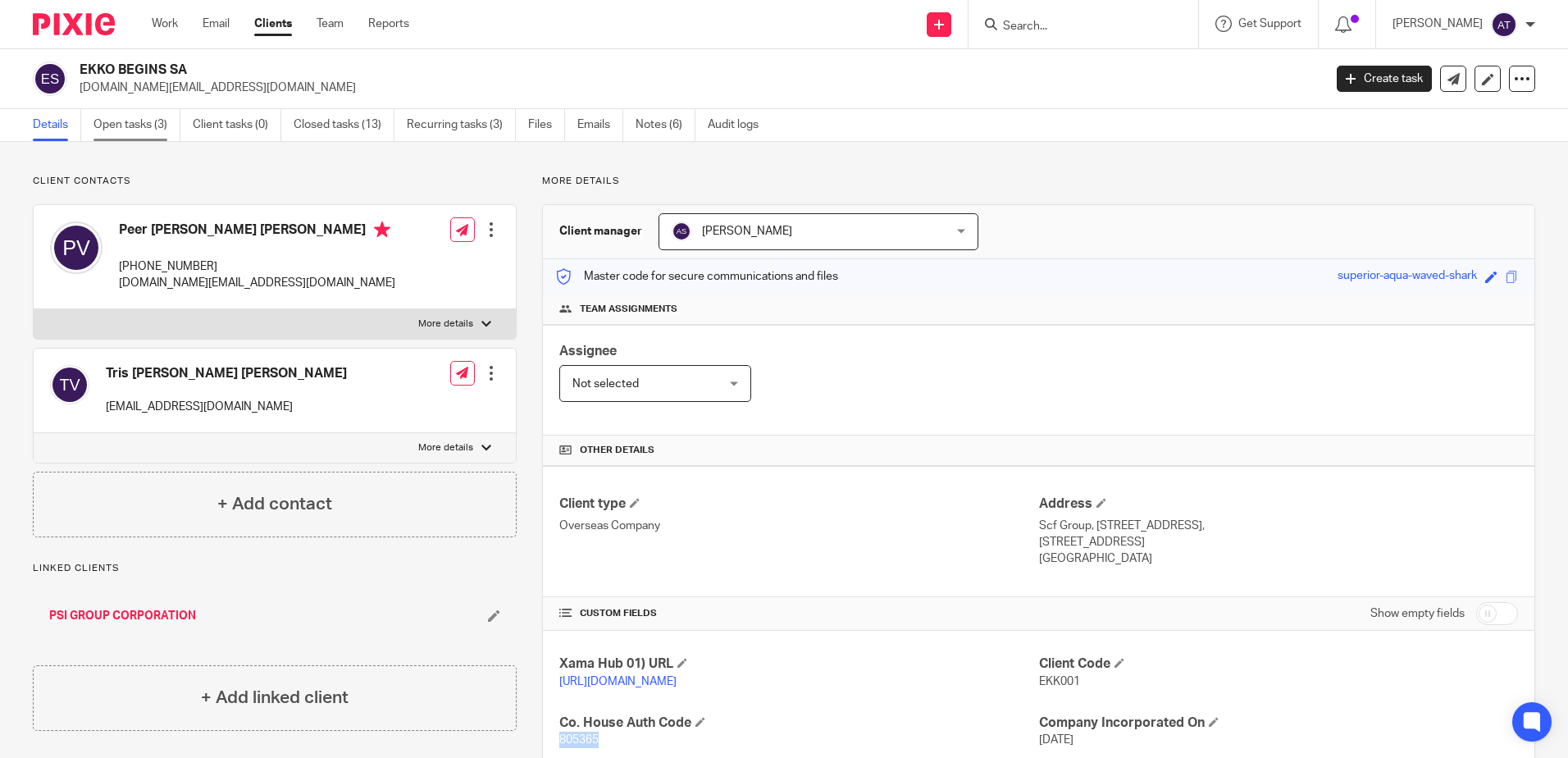
click at [120, 130] on link "Open tasks (3)" at bounding box center [137, 124] width 87 height 32
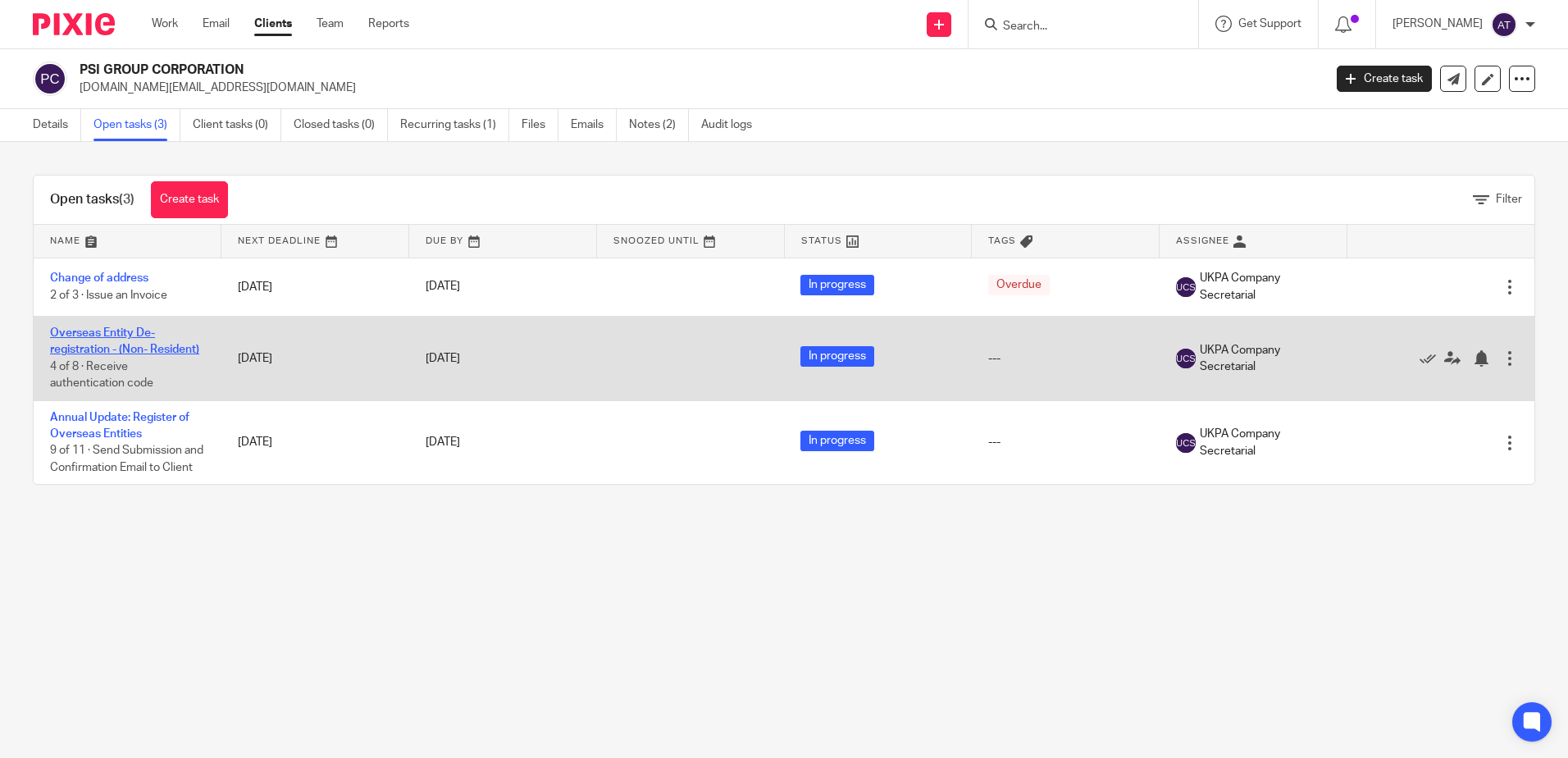
click at [104, 332] on link "Overseas Entity De-registration - (Non- Resident)" at bounding box center [124, 341] width 149 height 28
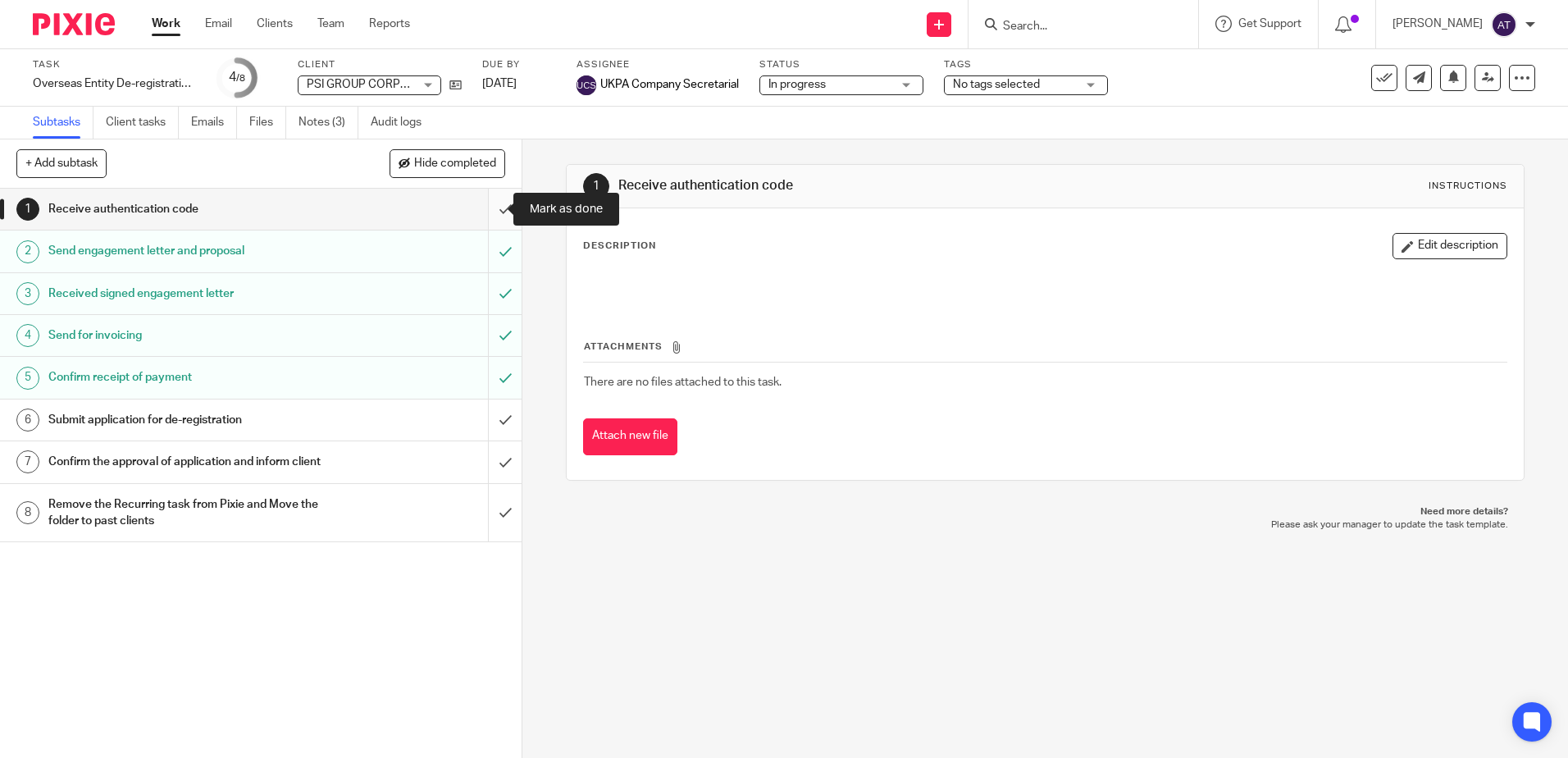
click at [483, 205] on input "submit" at bounding box center [261, 208] width 521 height 41
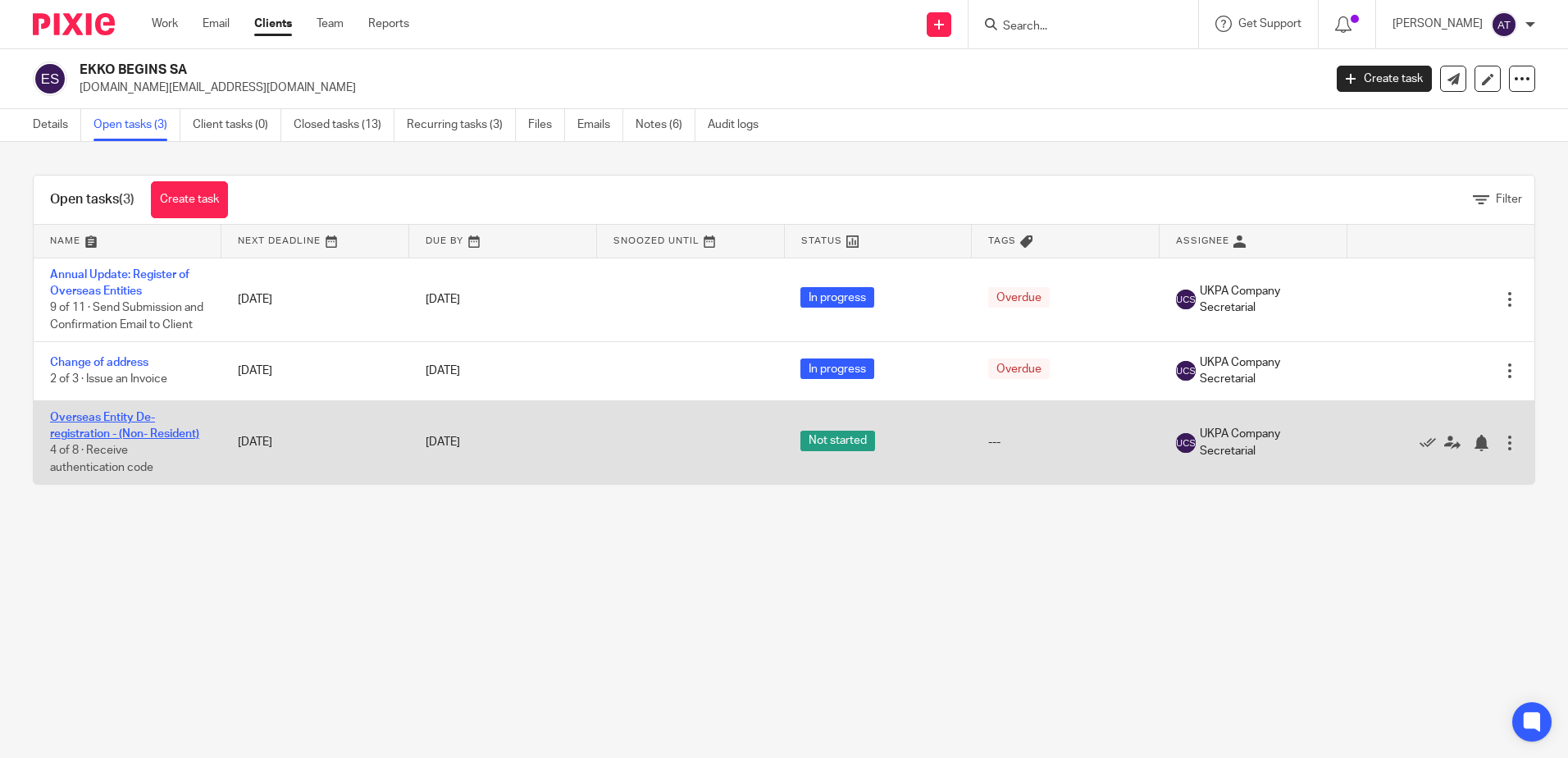
click at [81, 439] on link "Overseas Entity De-registration - (Non- Resident)" at bounding box center [124, 426] width 149 height 28
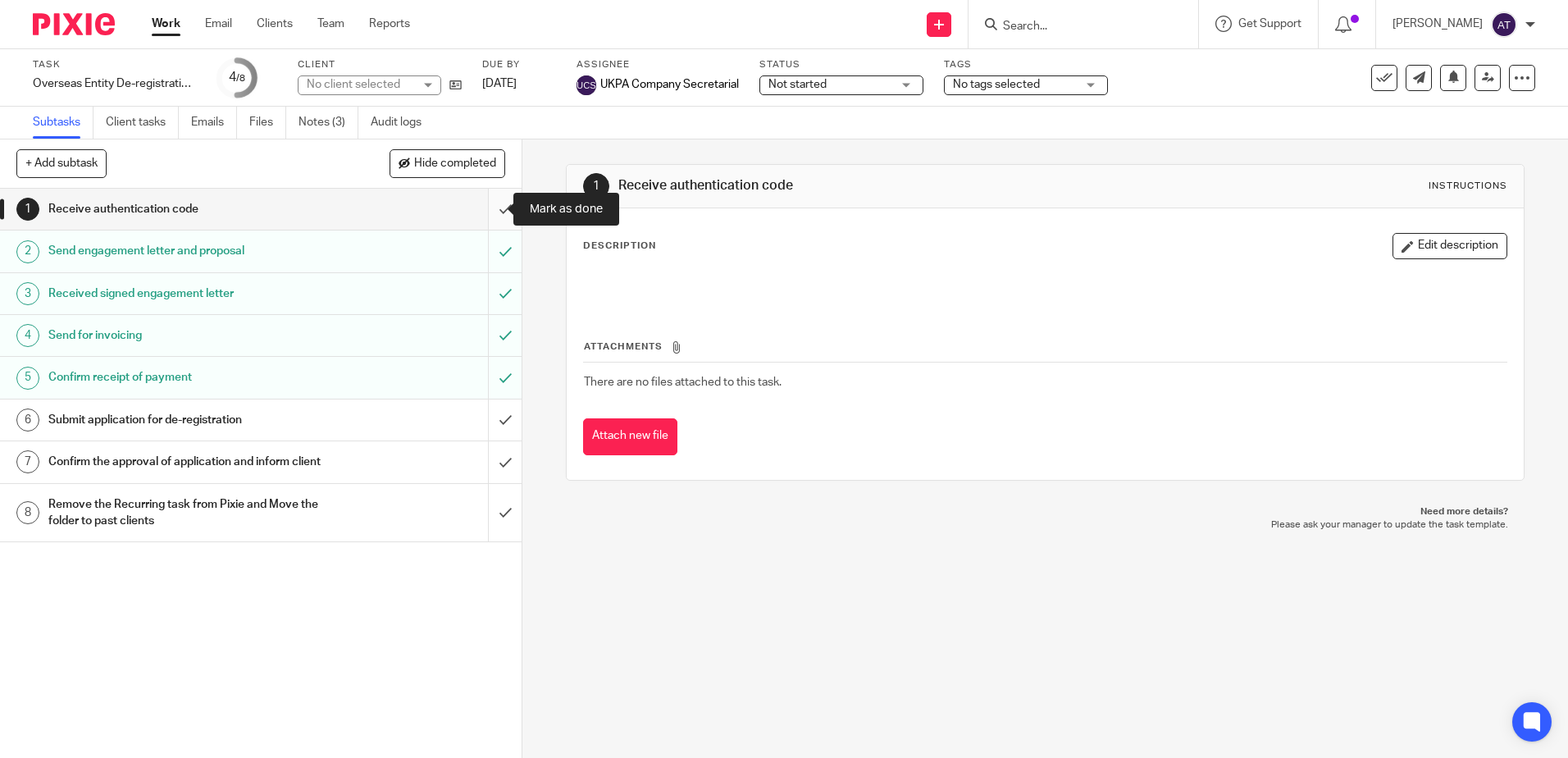
click at [492, 200] on input "submit" at bounding box center [261, 208] width 521 height 41
click at [492, 423] on input "submit" at bounding box center [261, 419] width 521 height 41
